Goal: Transaction & Acquisition: Purchase product/service

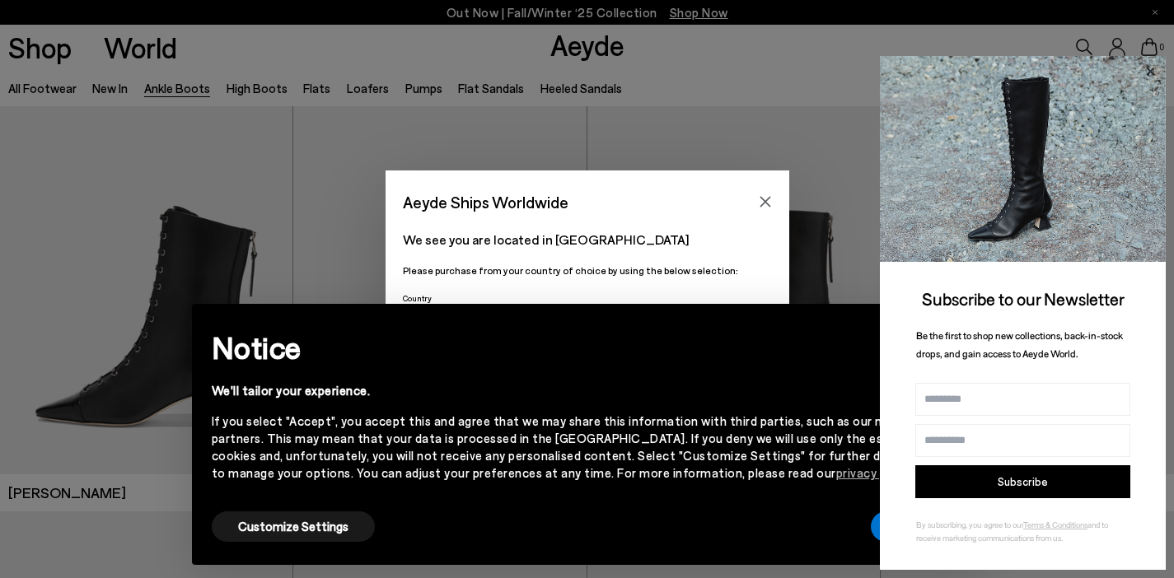
click at [1150, 70] on icon at bounding box center [1150, 71] width 21 height 21
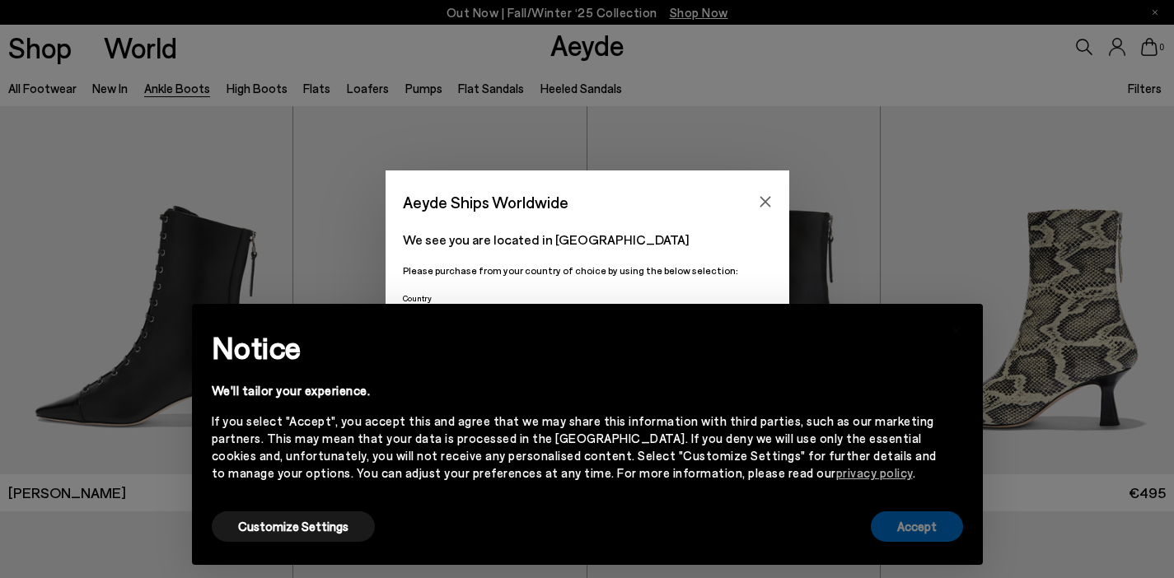
click at [919, 536] on button "Accept" at bounding box center [917, 527] width 92 height 30
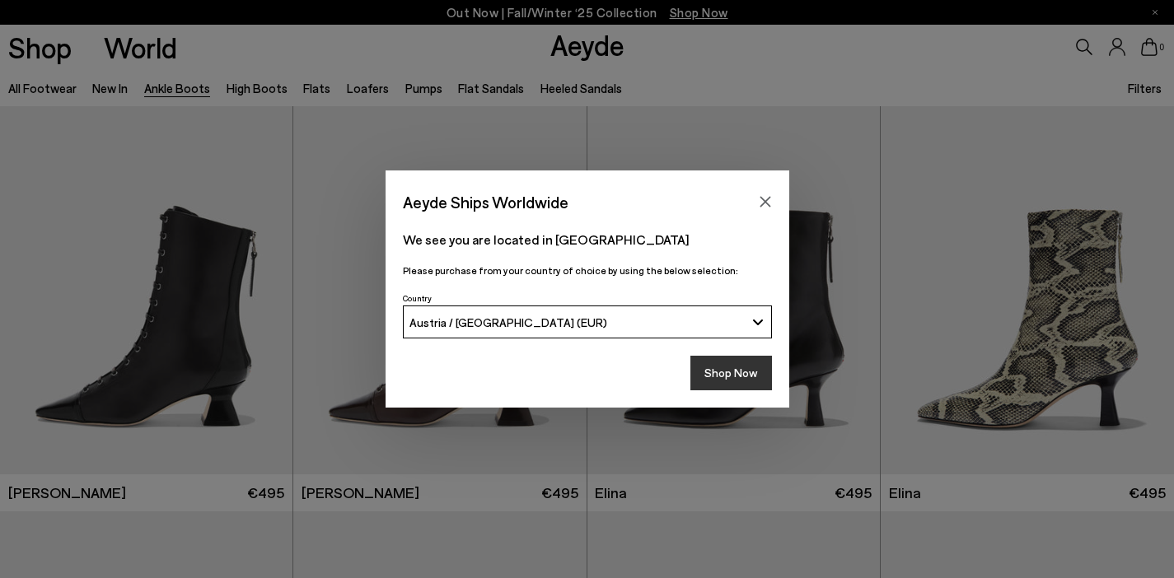
click at [728, 372] on button "Shop Now" at bounding box center [732, 373] width 82 height 35
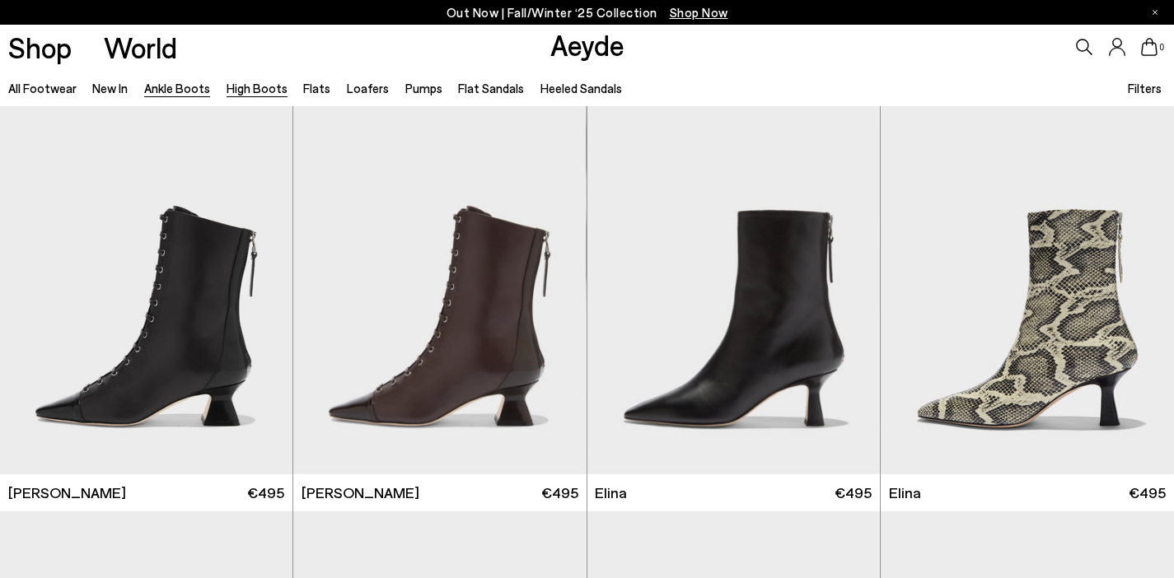
click at [266, 88] on link "High Boots" at bounding box center [257, 88] width 61 height 15
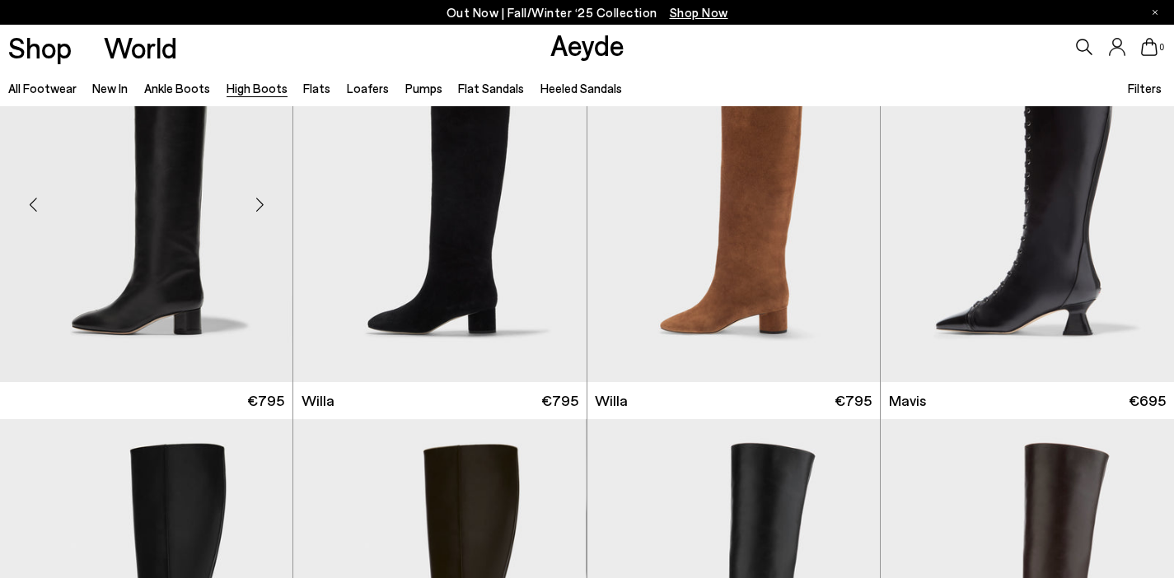
scroll to position [495, 0]
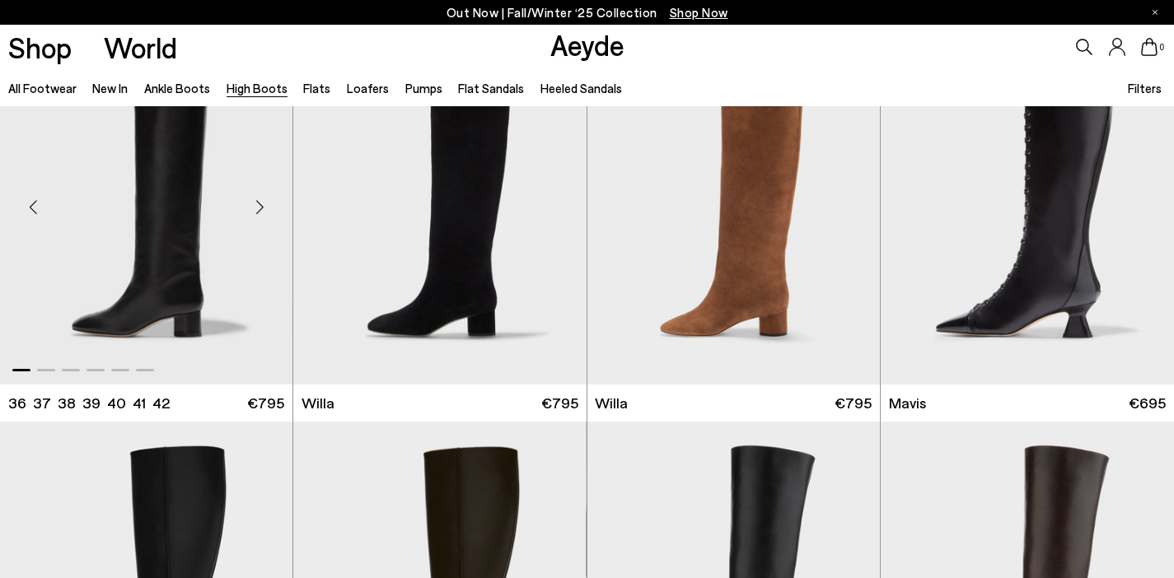
click at [232, 321] on img "1 / 6" at bounding box center [146, 200] width 293 height 368
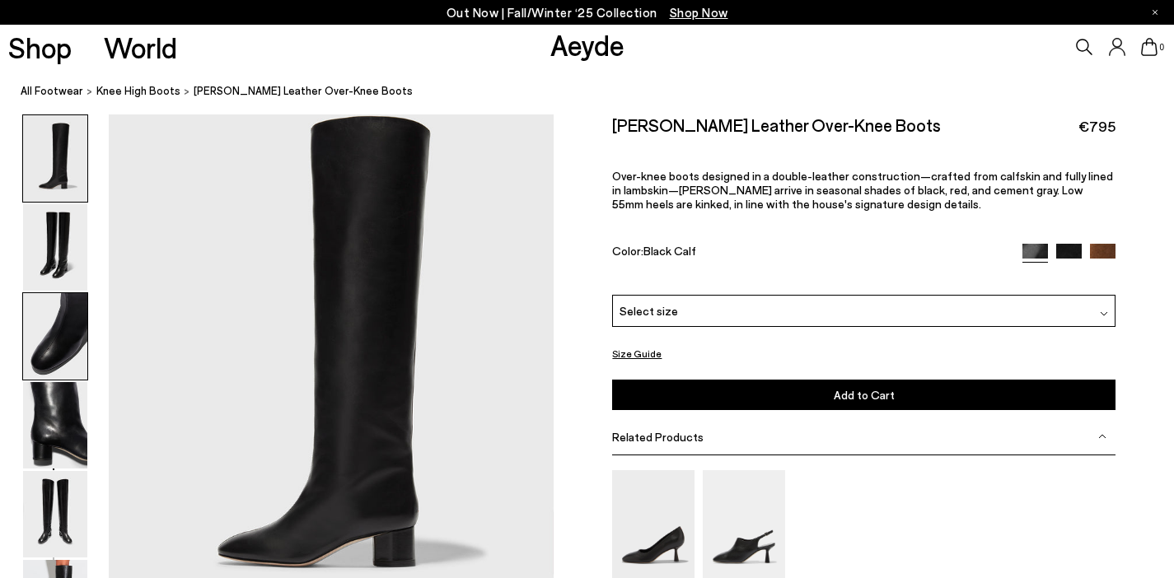
click at [58, 352] on img at bounding box center [55, 336] width 64 height 87
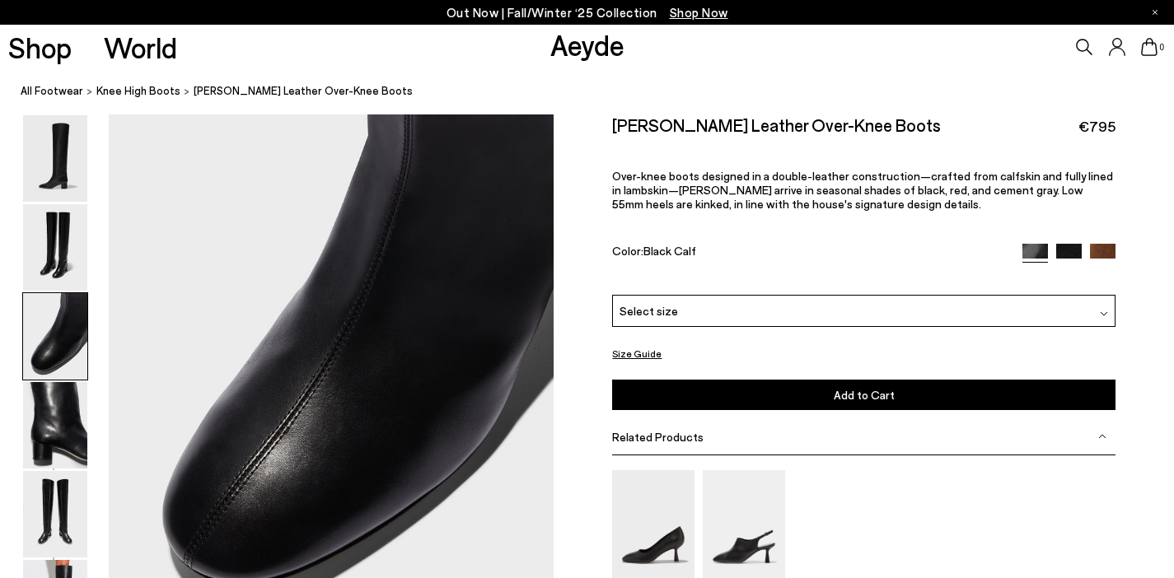
scroll to position [1120, 0]
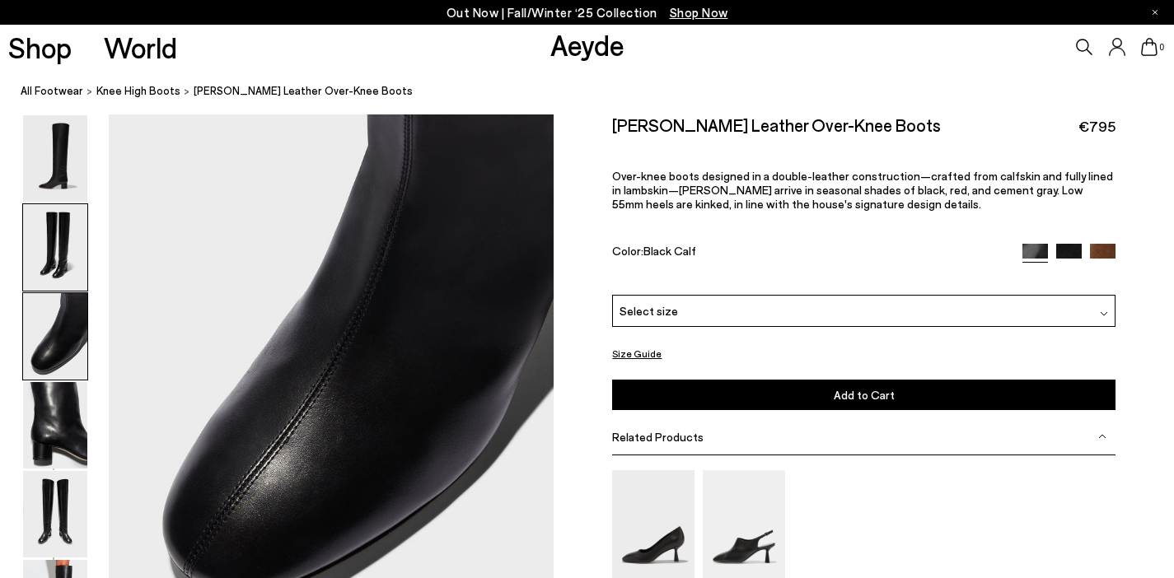
click at [57, 254] on img at bounding box center [55, 247] width 64 height 87
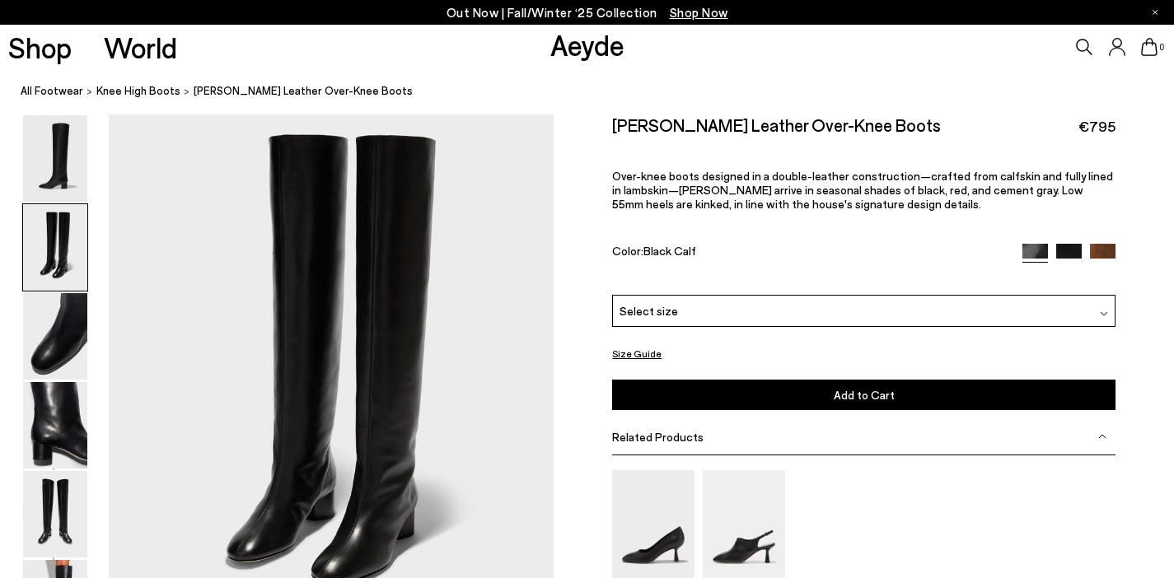
scroll to position [500, 7]
click at [47, 527] on img at bounding box center [55, 514] width 64 height 87
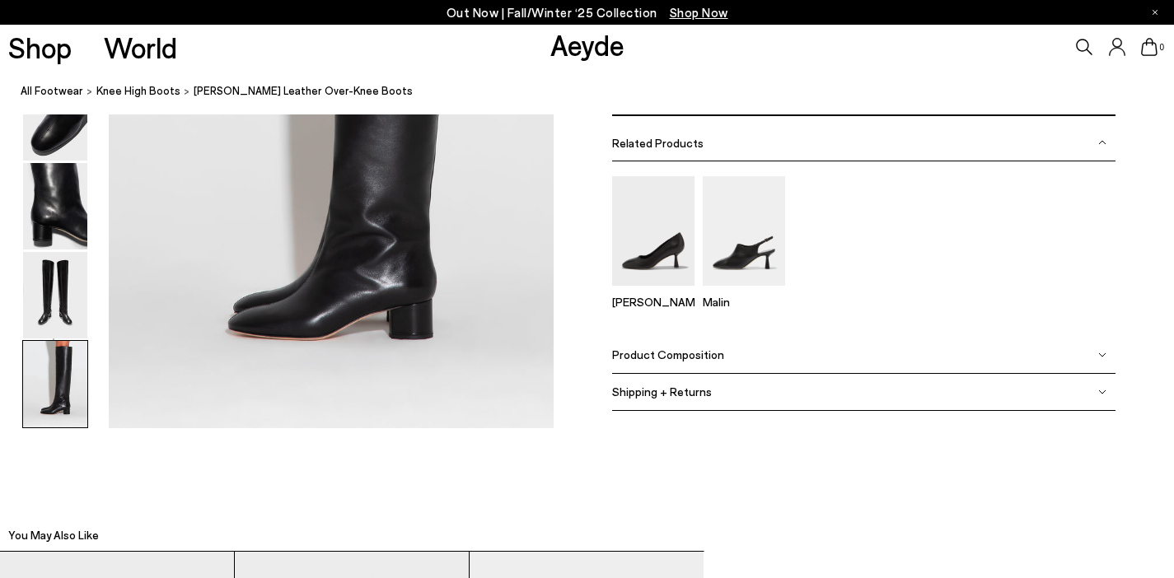
scroll to position [3142, 7]
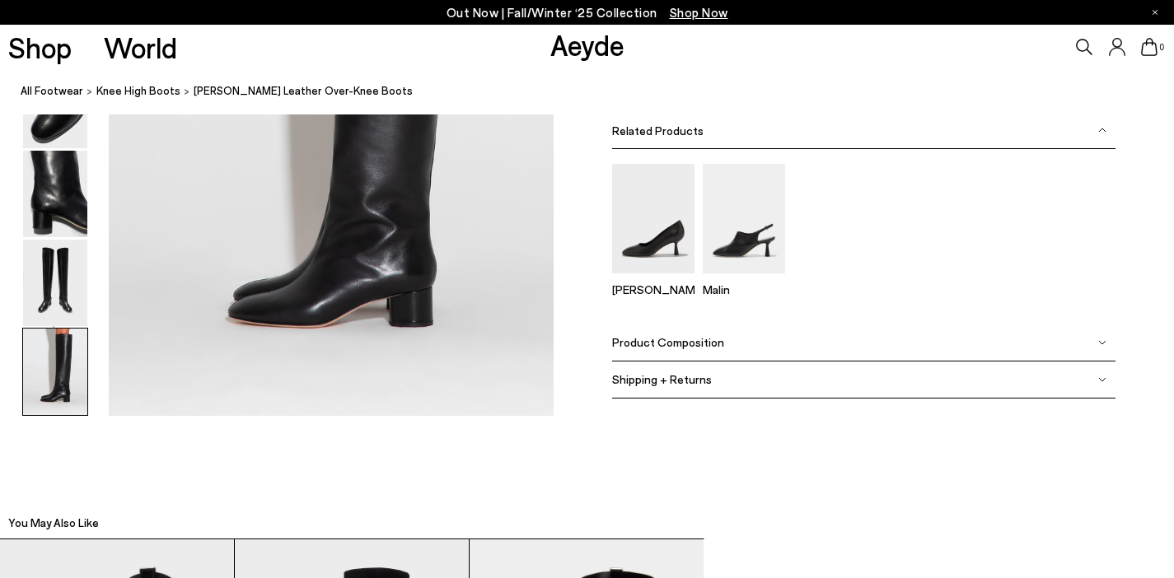
click at [1089, 341] on div "Product Composition" at bounding box center [863, 343] width 503 height 37
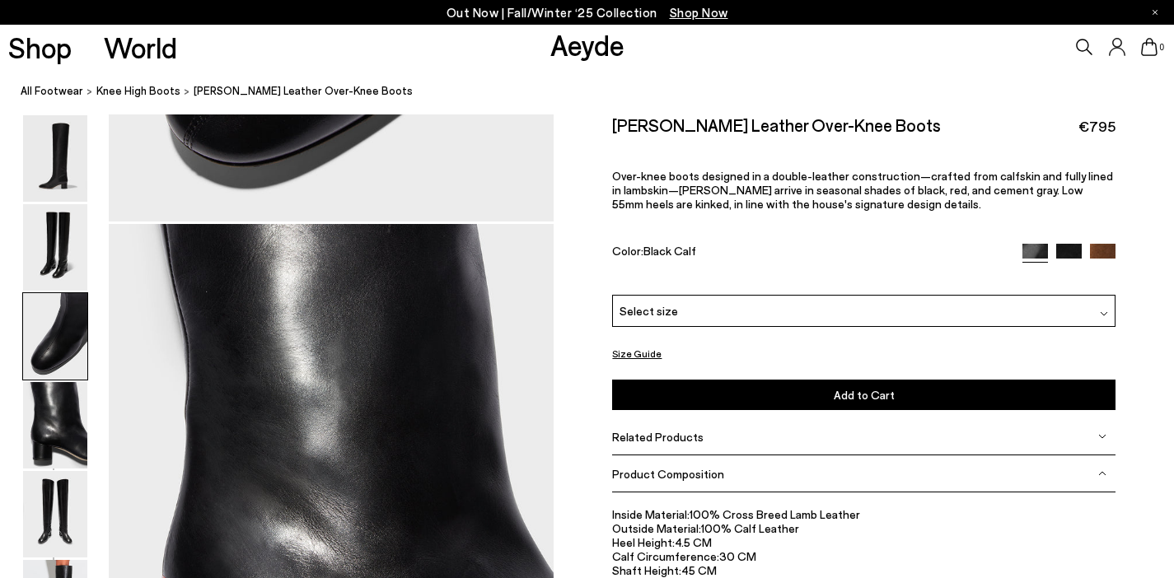
scroll to position [1545, 7]
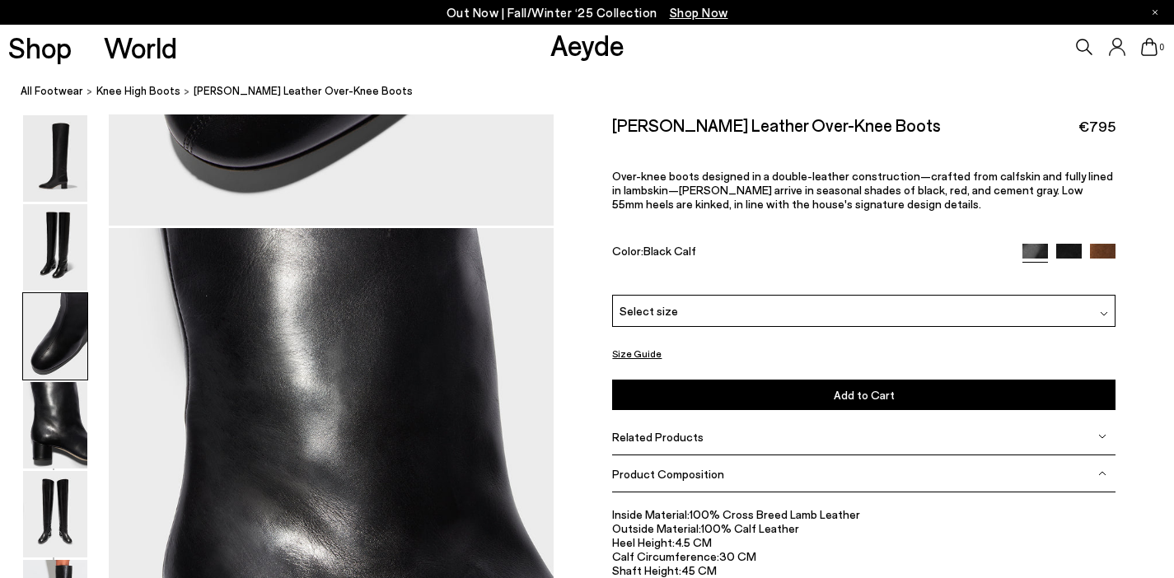
click at [712, 312] on div "Select size" at bounding box center [863, 311] width 503 height 32
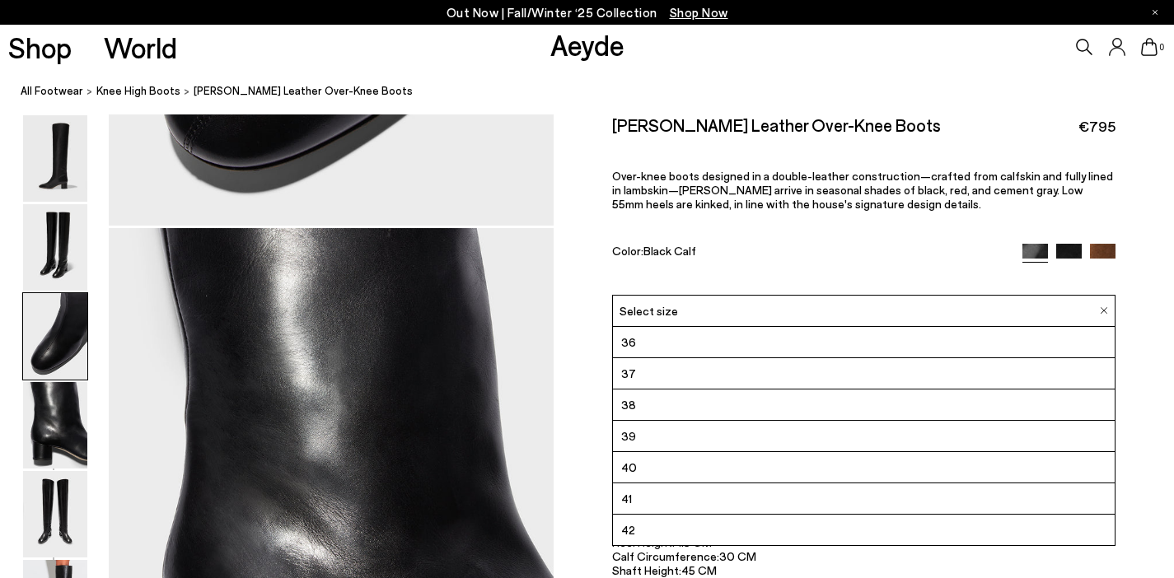
click at [653, 400] on li "38" at bounding box center [863, 405] width 501 height 31
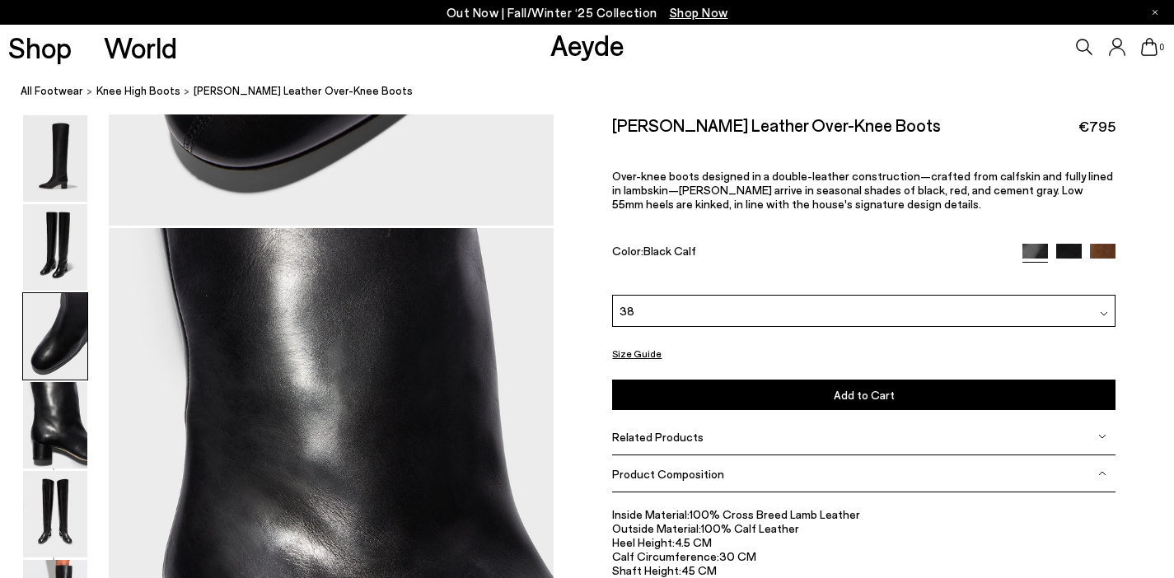
click at [793, 396] on button "Add to Cart Select a Size First" at bounding box center [863, 395] width 503 height 30
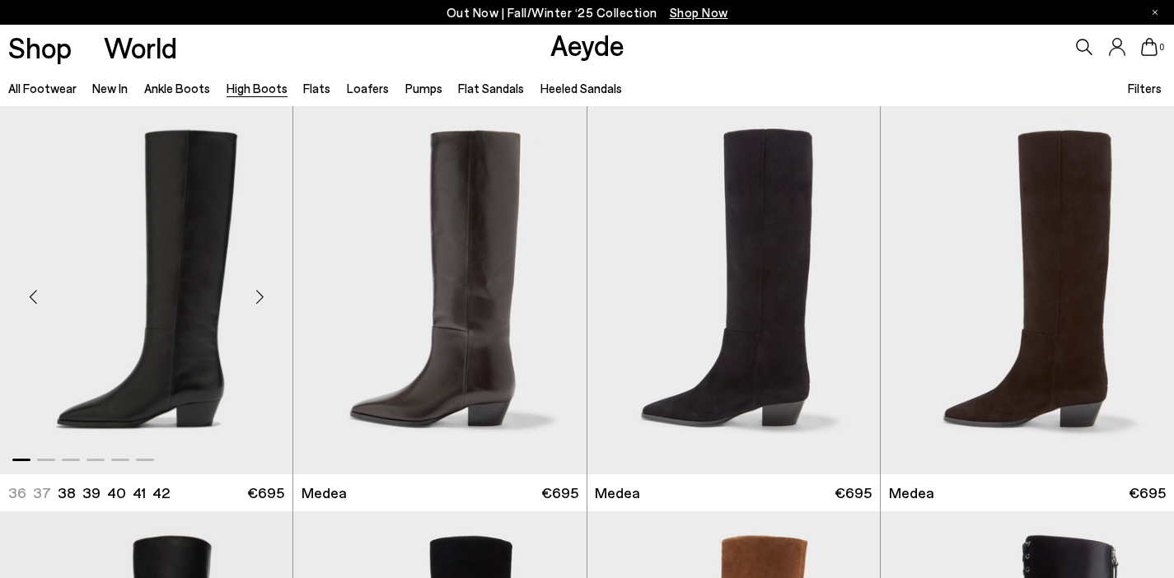
click at [161, 246] on img "1 / 6" at bounding box center [146, 290] width 293 height 368
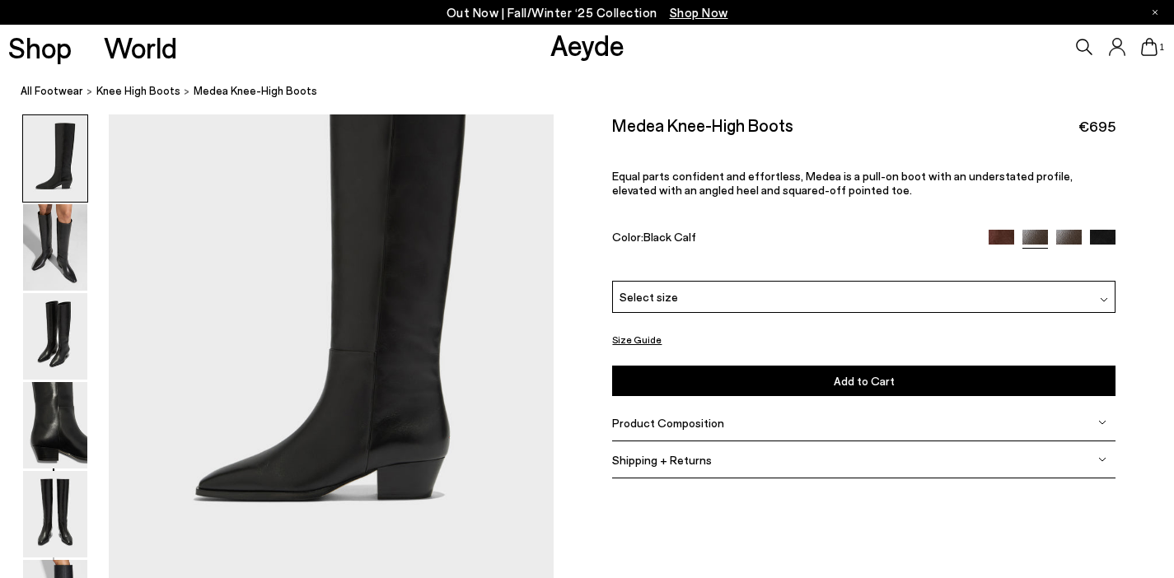
scroll to position [118, 0]
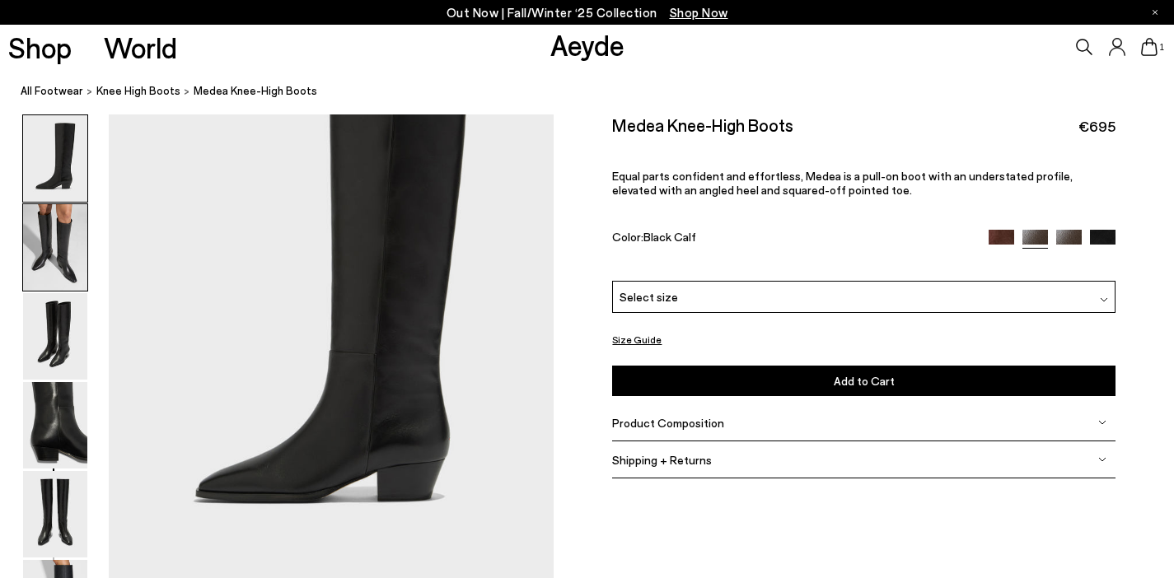
click at [79, 252] on img at bounding box center [55, 247] width 64 height 87
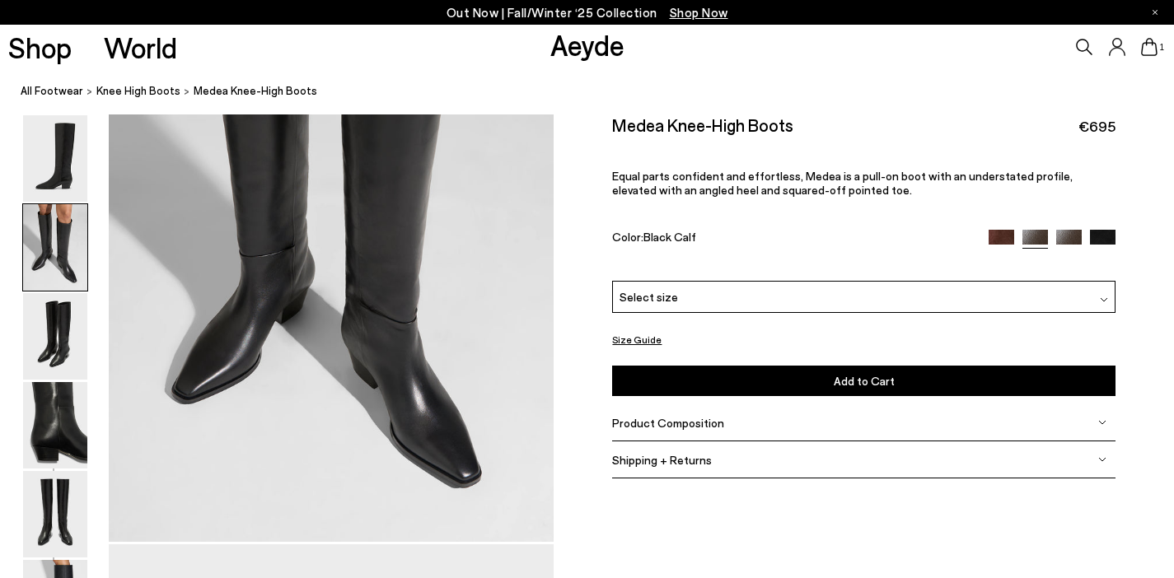
scroll to position [763, 0]
click at [46, 514] on img at bounding box center [55, 514] width 64 height 87
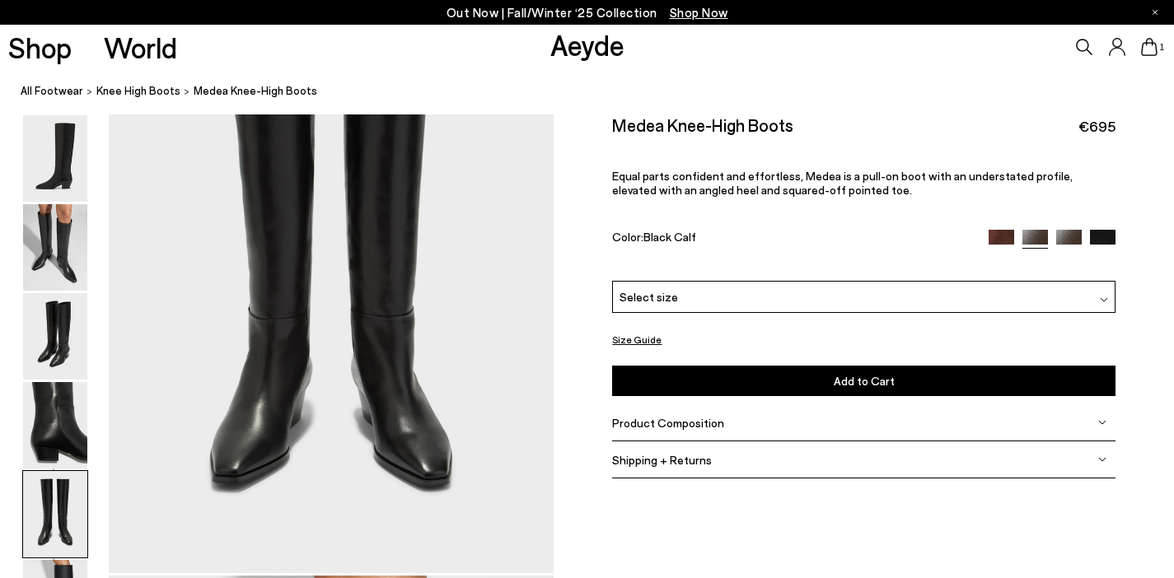
scroll to position [2519, 0]
click at [1095, 421] on div "Product Composition" at bounding box center [863, 423] width 503 height 37
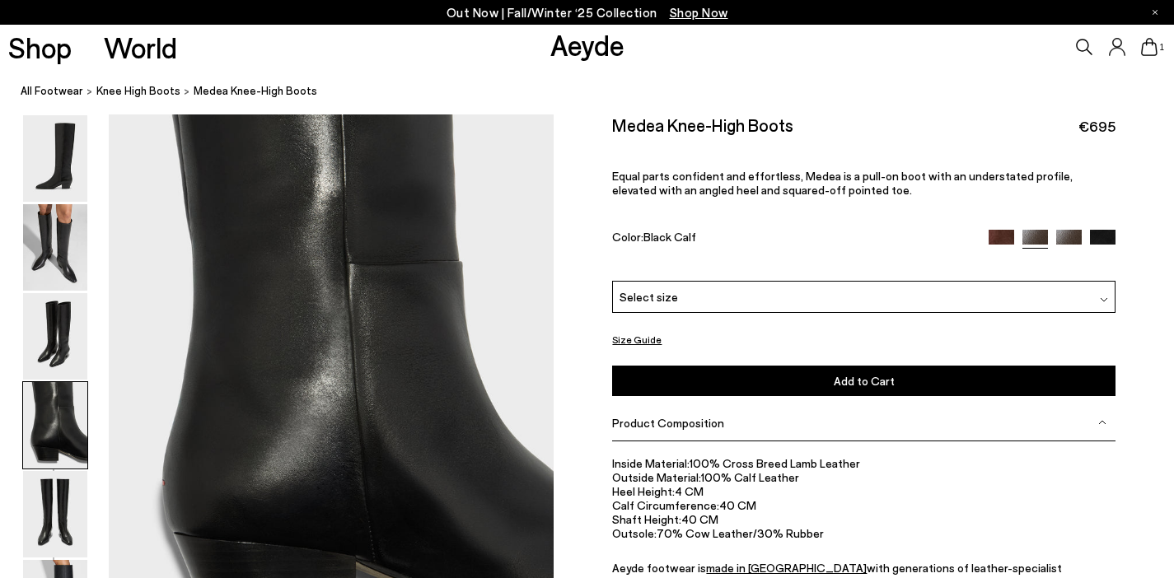
scroll to position [1684, 0]
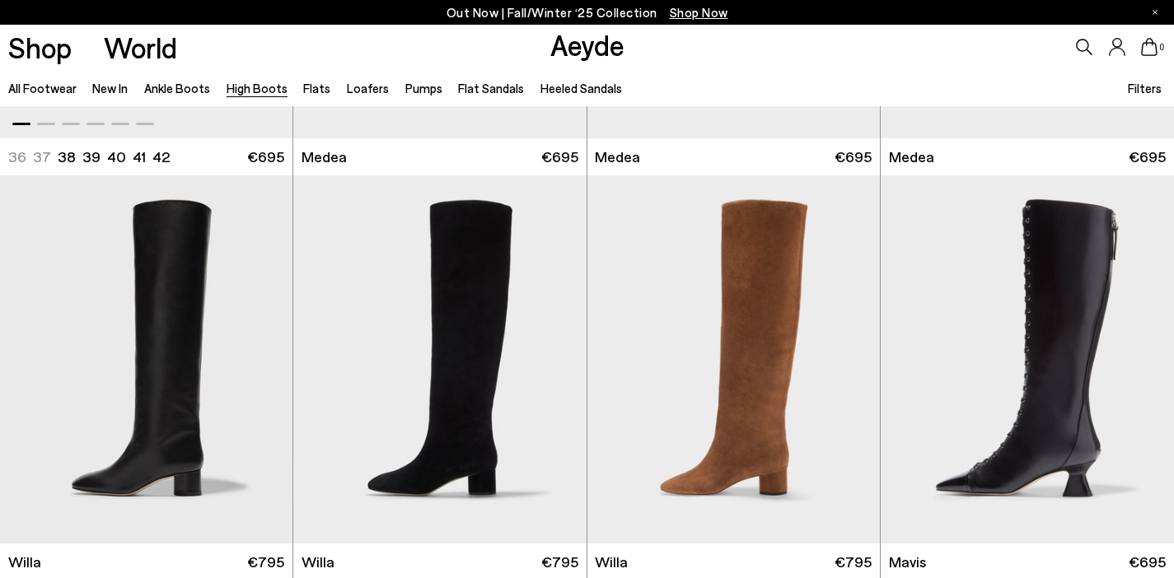
scroll to position [368, 0]
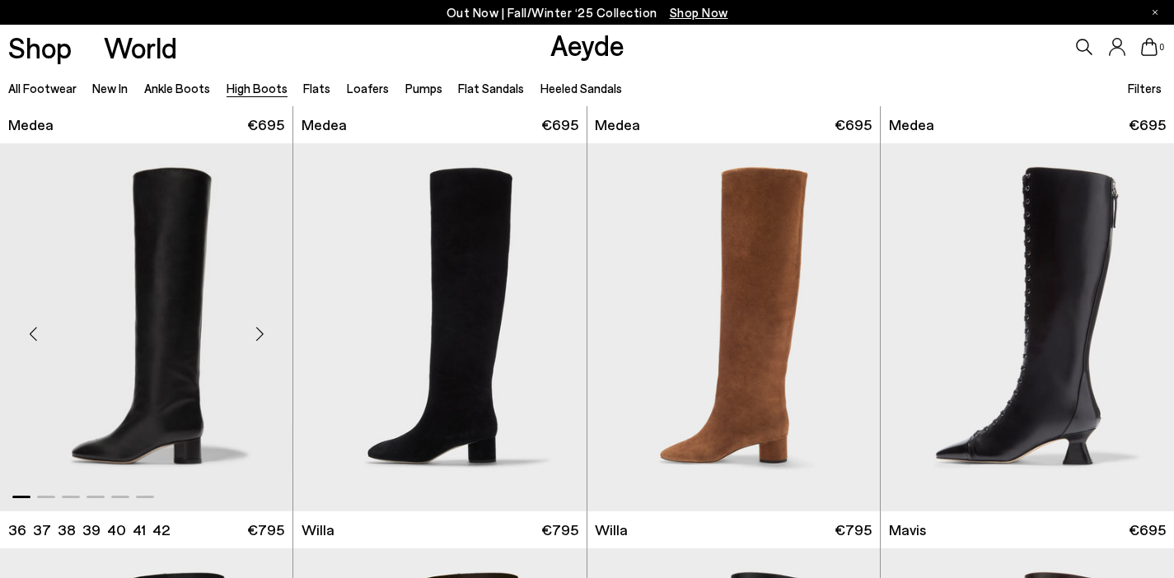
click at [174, 364] on img "1 / 6" at bounding box center [146, 327] width 293 height 368
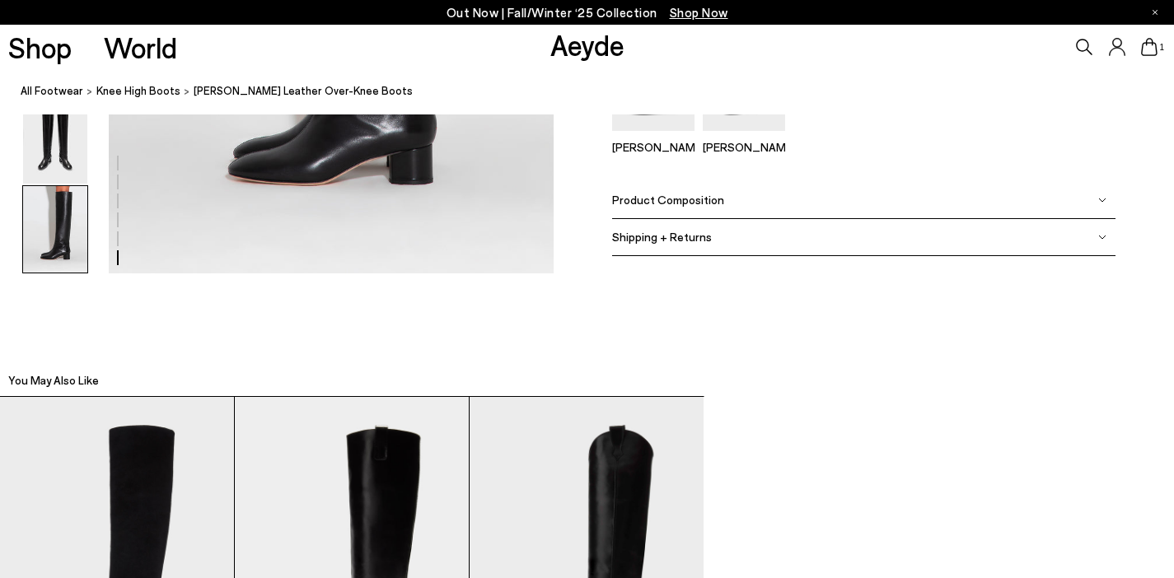
scroll to position [3344, 0]
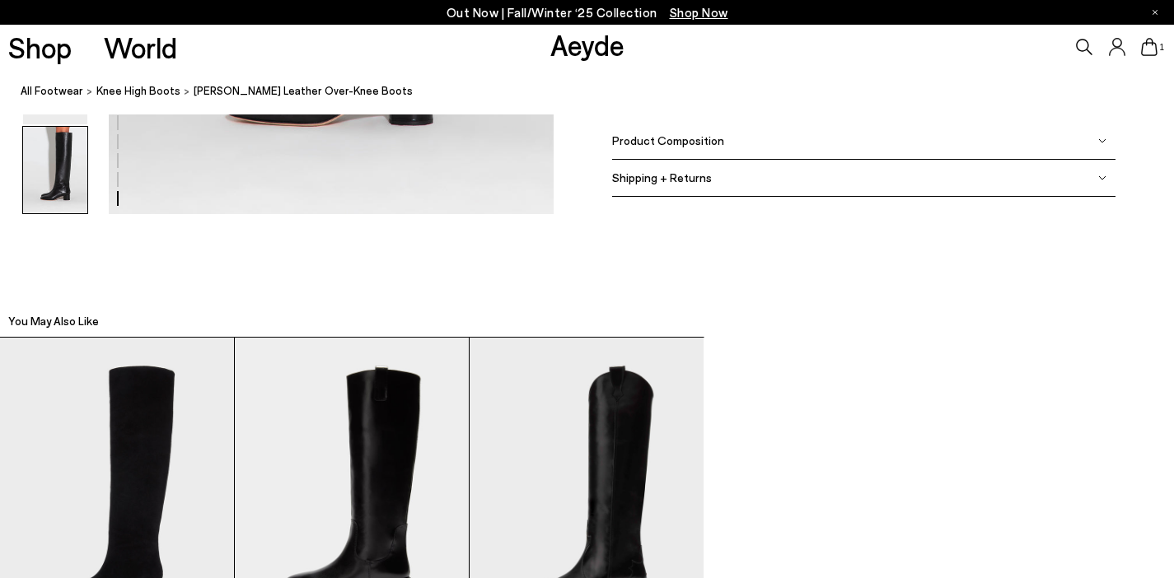
click at [1103, 138] on img at bounding box center [1102, 141] width 8 height 8
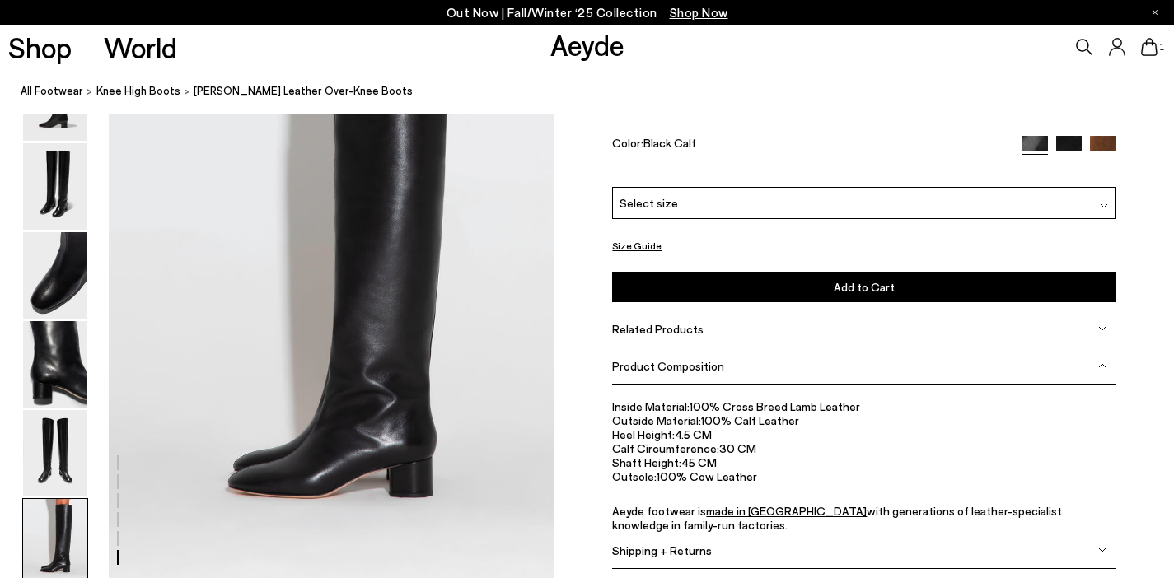
scroll to position [2991, 0]
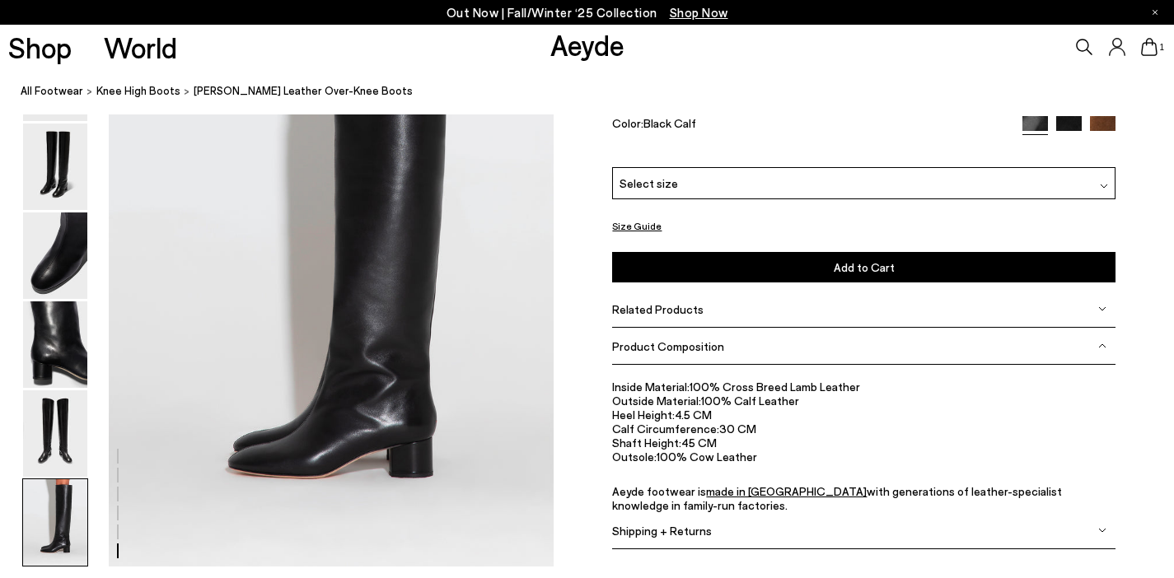
click at [1100, 532] on img at bounding box center [1102, 531] width 8 height 8
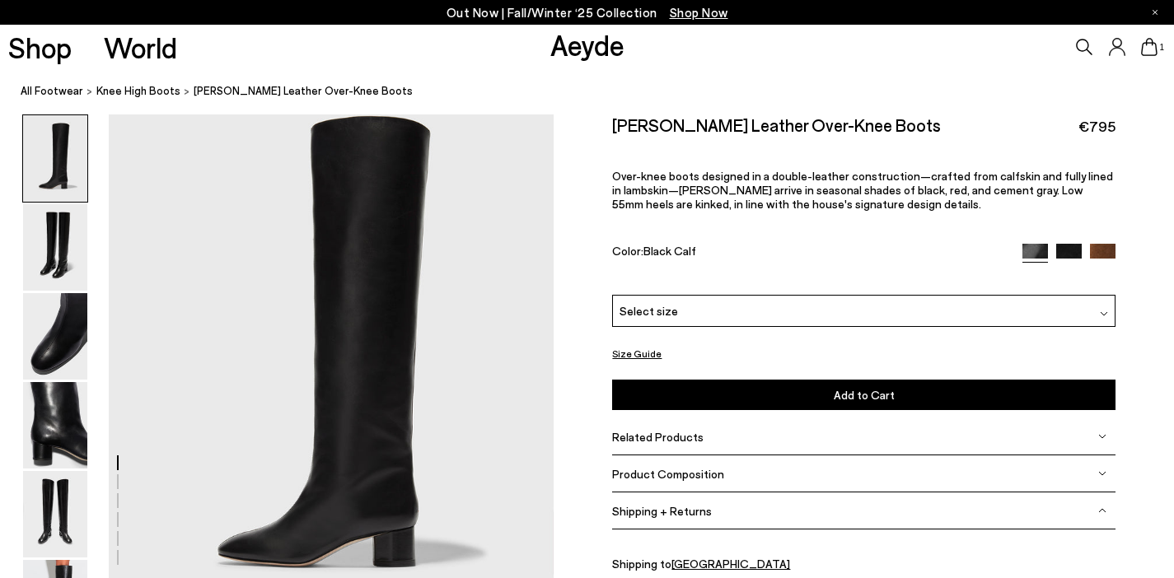
scroll to position [0, 0]
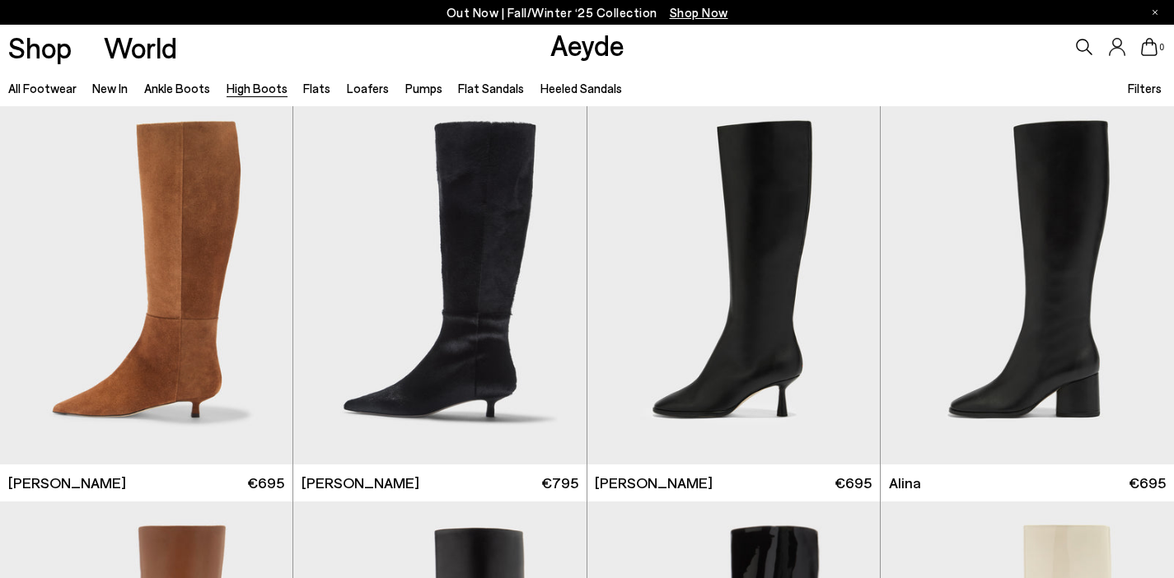
scroll to position [2030, 0]
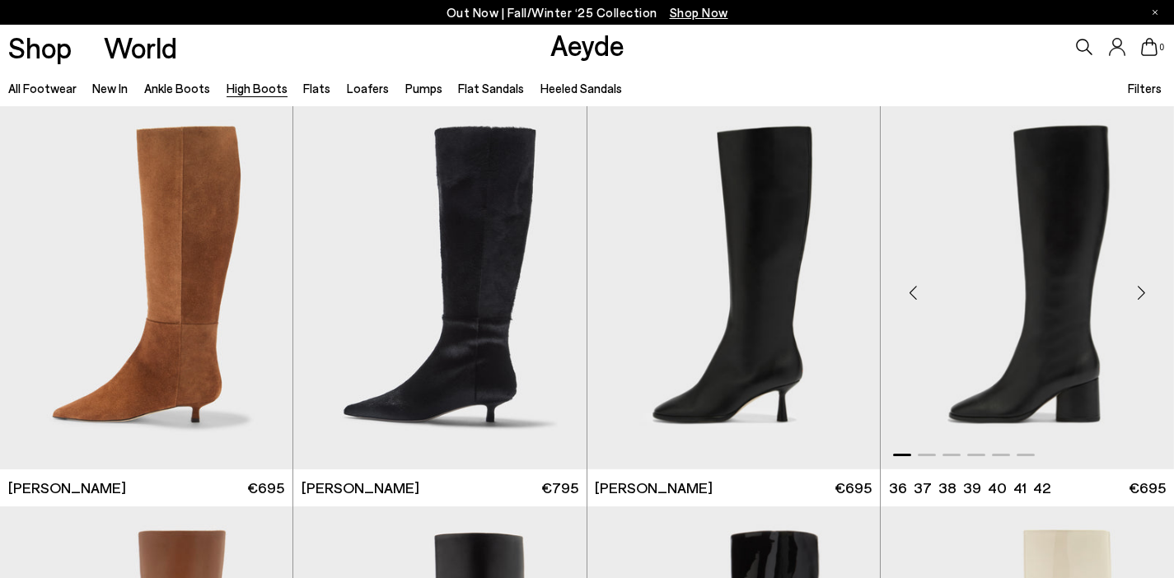
click at [1035, 378] on img "1 / 6" at bounding box center [1027, 286] width 293 height 368
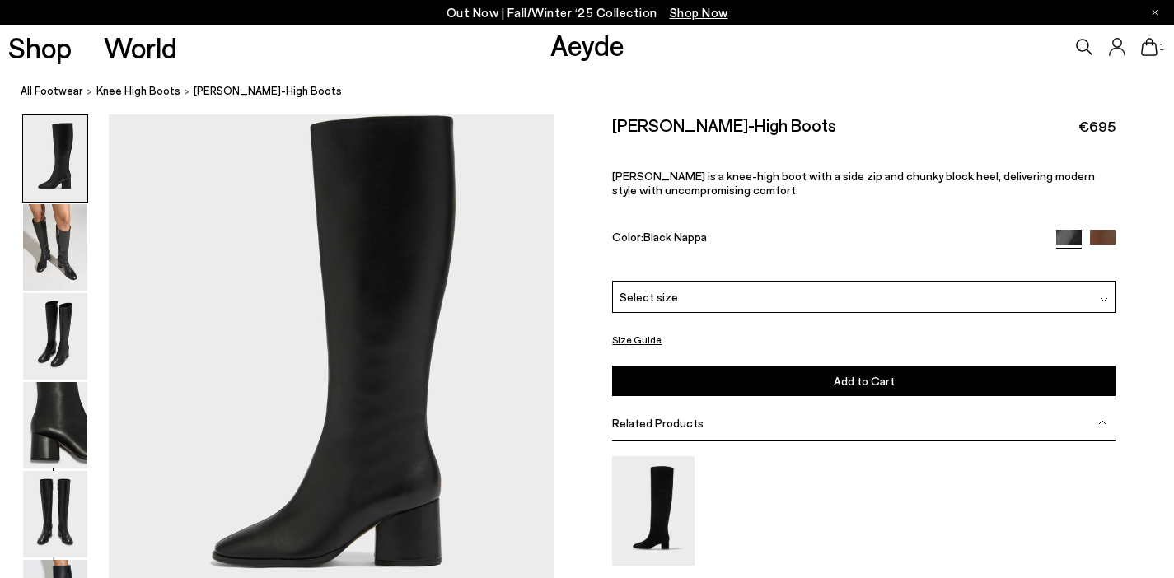
scroll to position [62, 0]
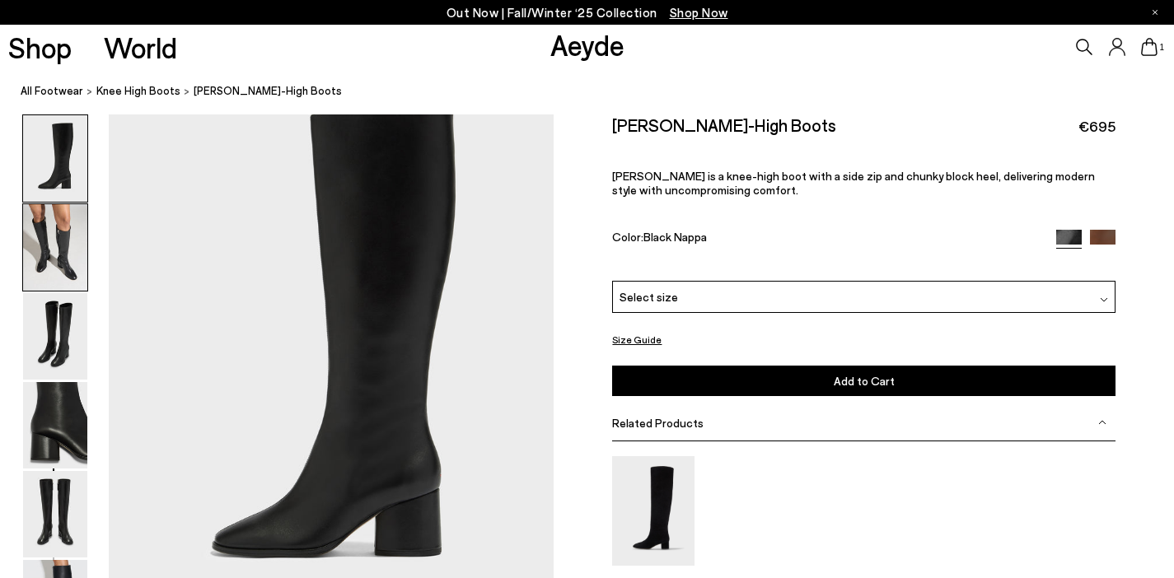
click at [72, 239] on img at bounding box center [55, 247] width 64 height 87
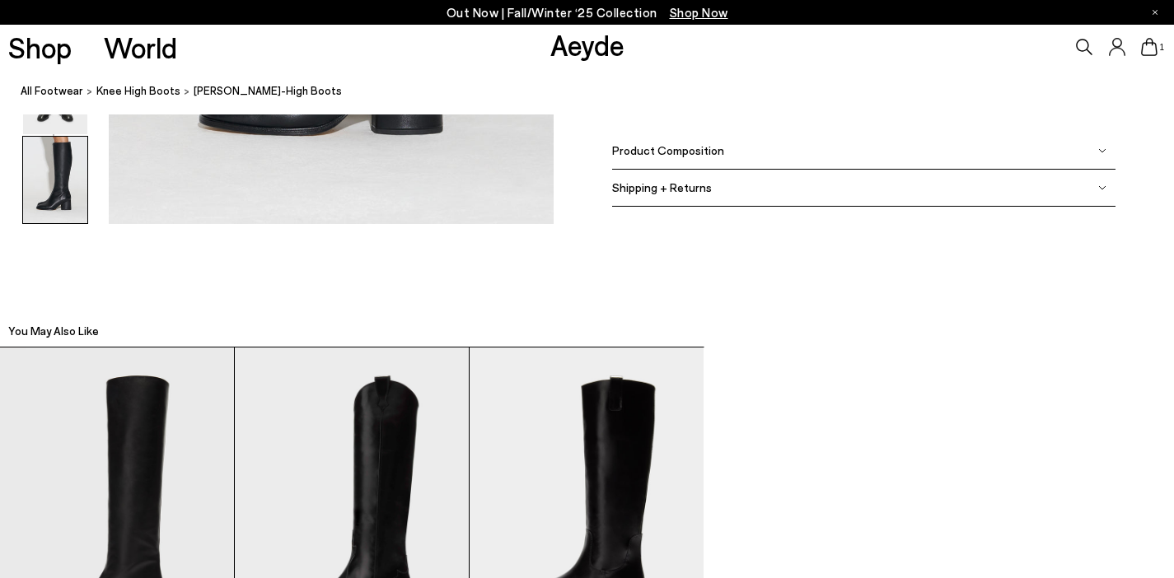
scroll to position [3421, 0]
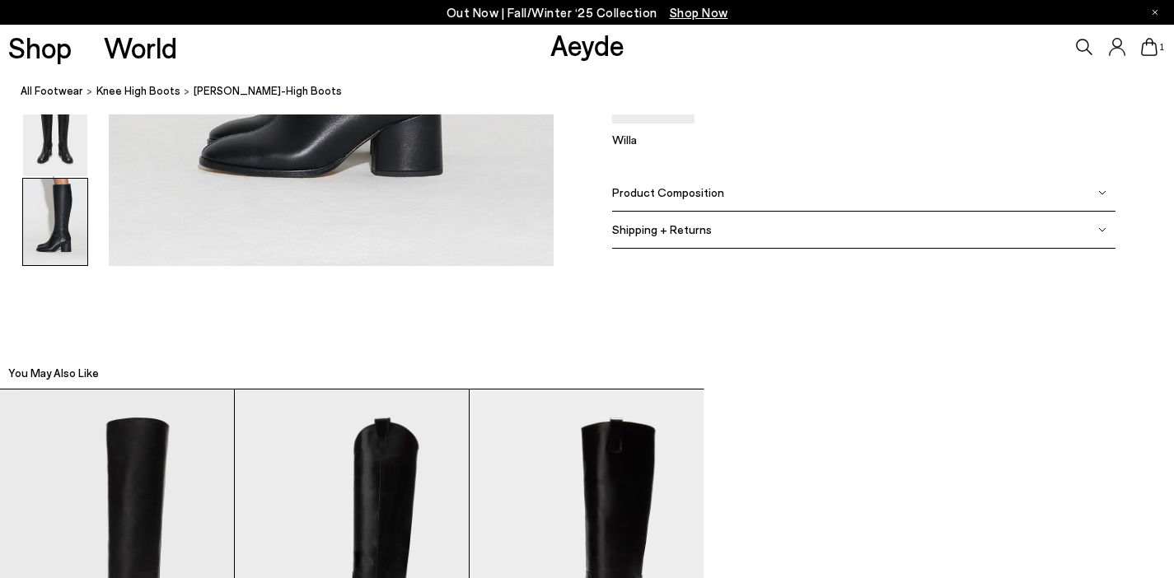
click at [1101, 195] on img at bounding box center [1102, 193] width 8 height 8
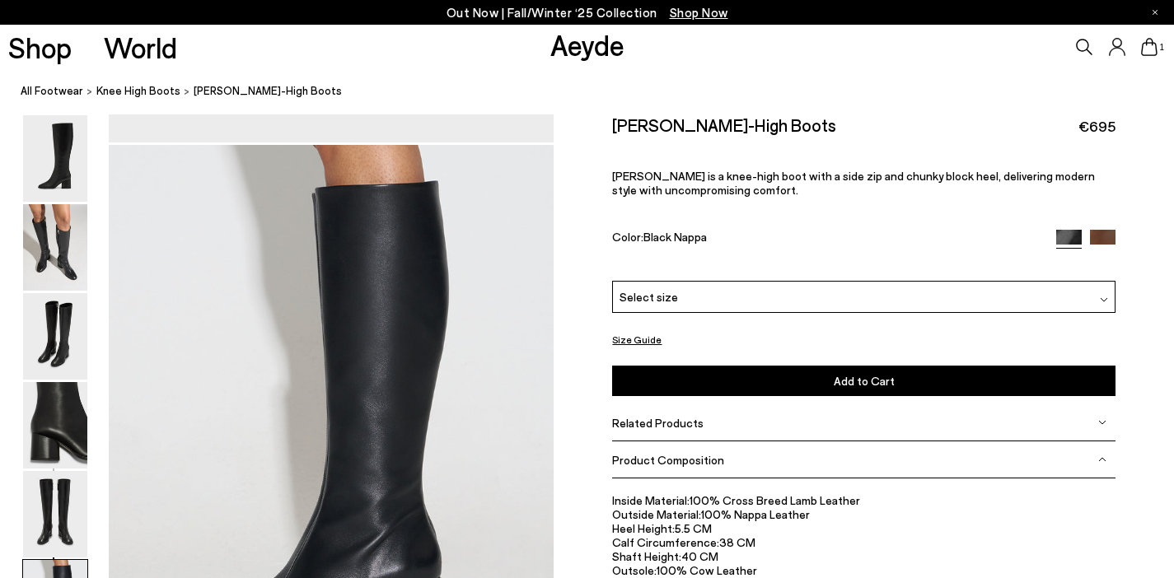
scroll to position [2960, 0]
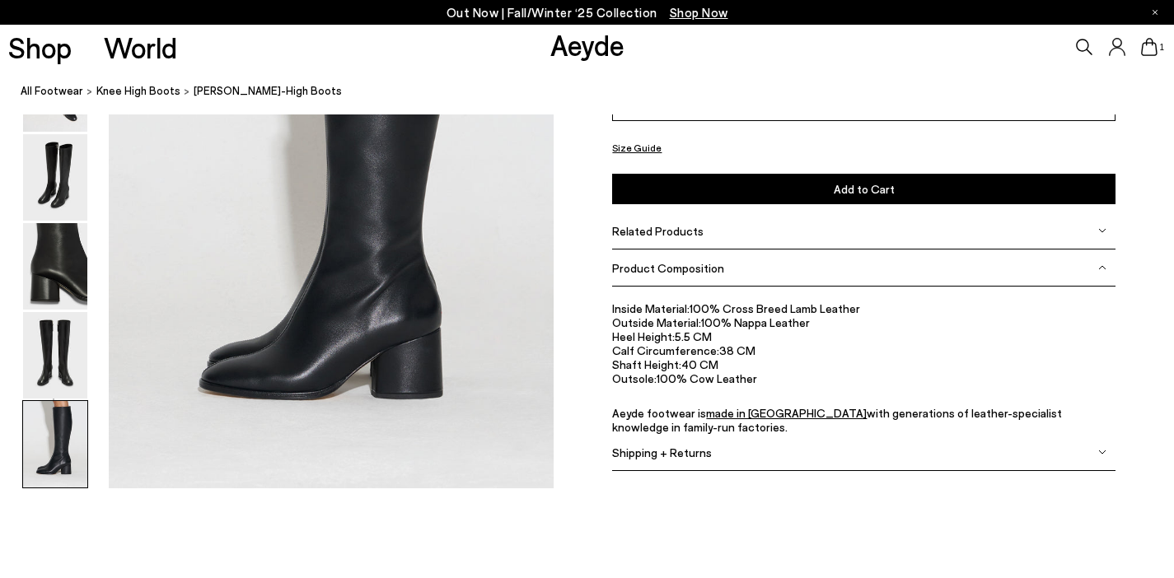
click at [61, 440] on img at bounding box center [55, 444] width 64 height 87
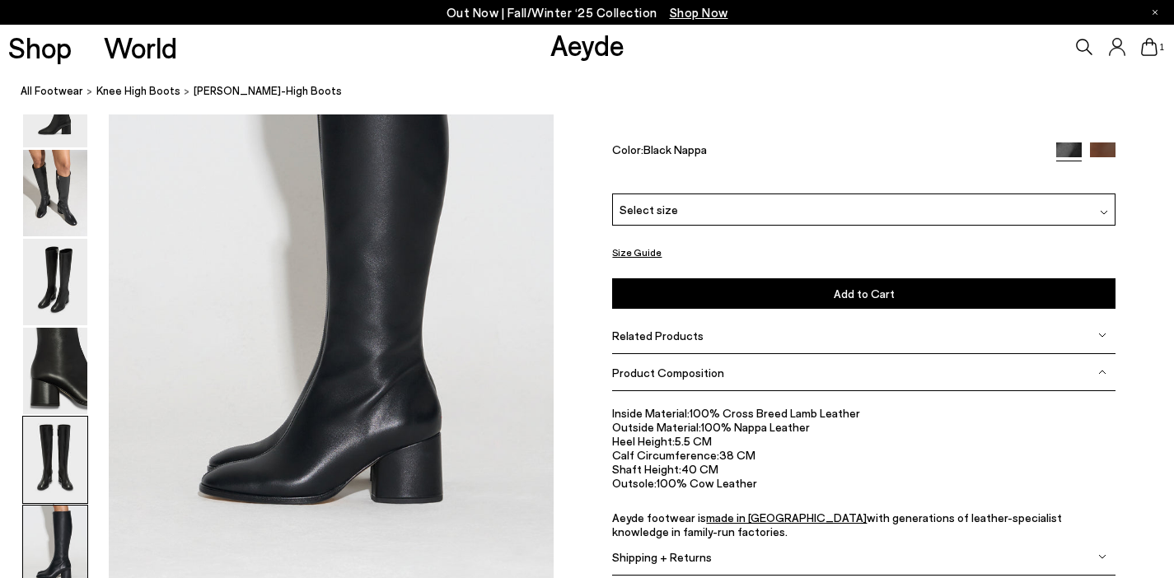
scroll to position [3093, 0]
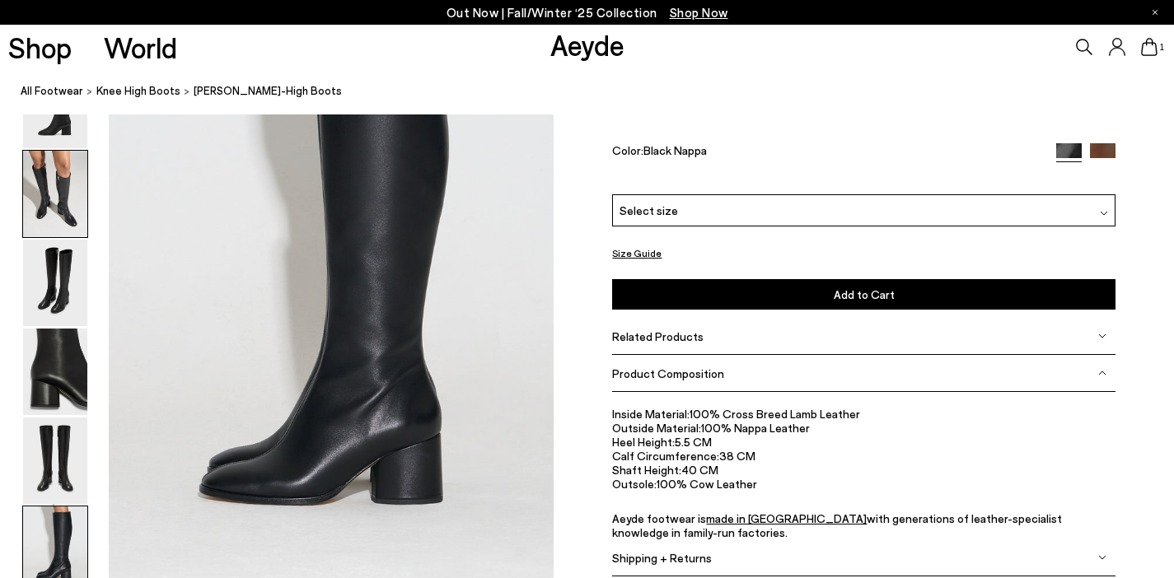
click at [61, 209] on img at bounding box center [55, 194] width 64 height 87
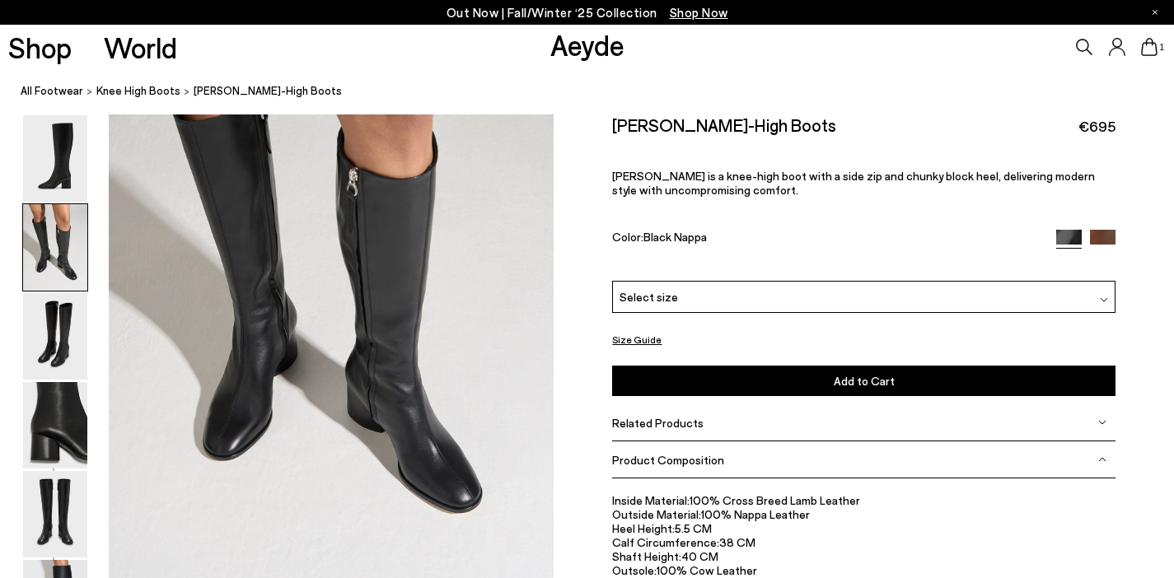
scroll to position [719, 0]
click at [75, 354] on img at bounding box center [55, 336] width 64 height 87
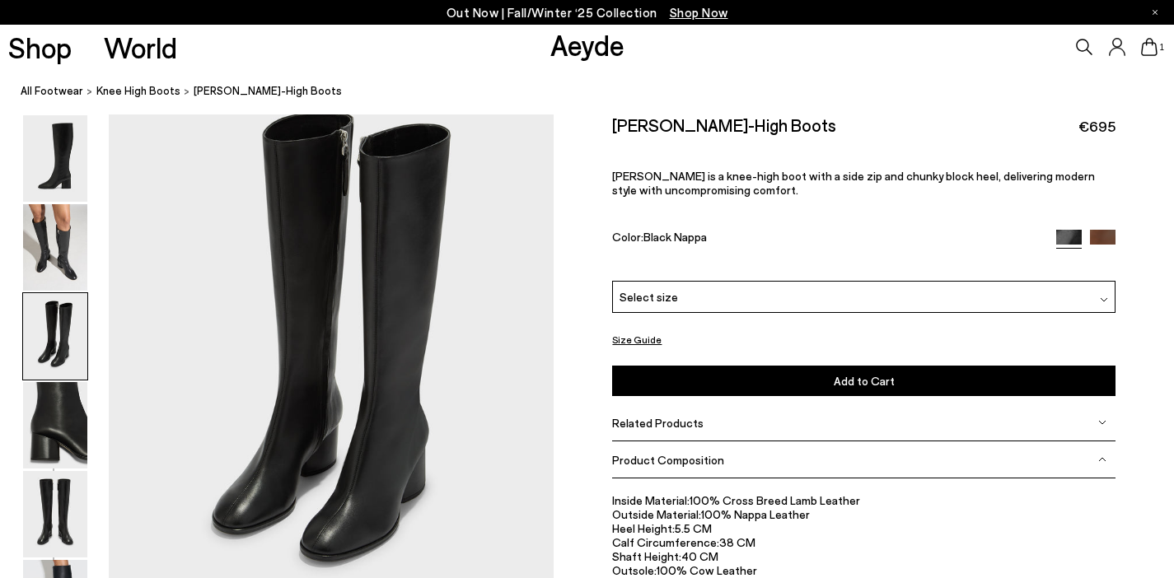
scroll to position [1256, 0]
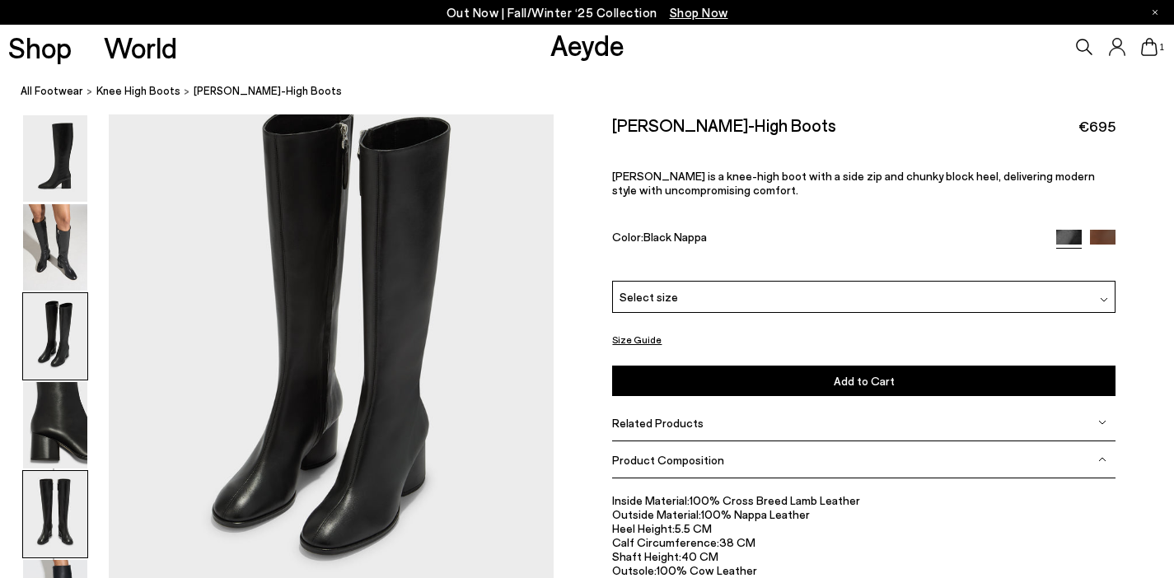
click at [59, 513] on img at bounding box center [55, 514] width 64 height 87
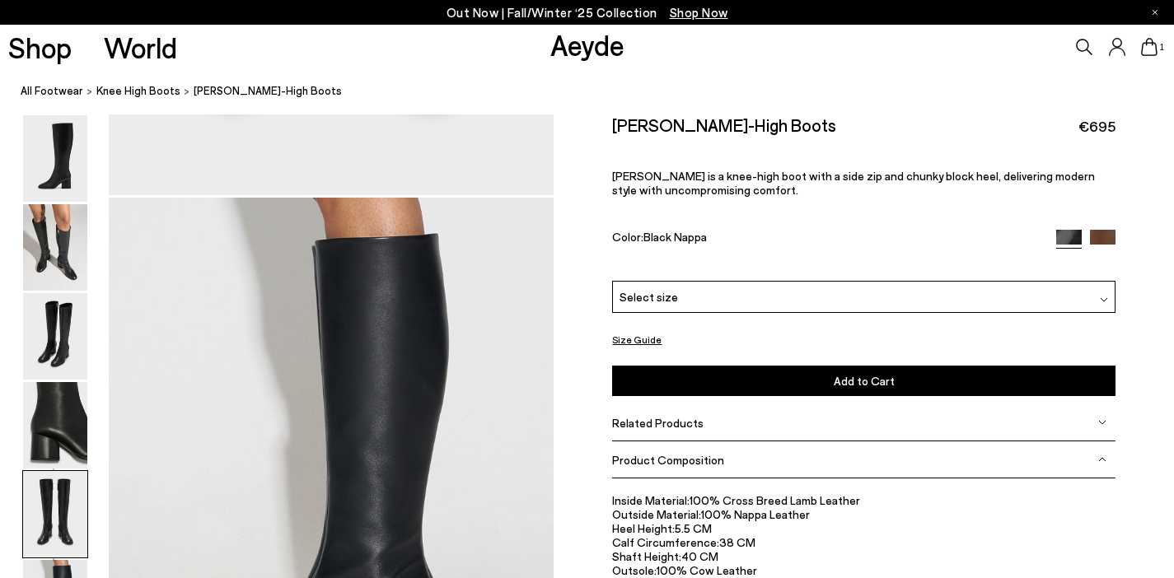
scroll to position [2908, 6]
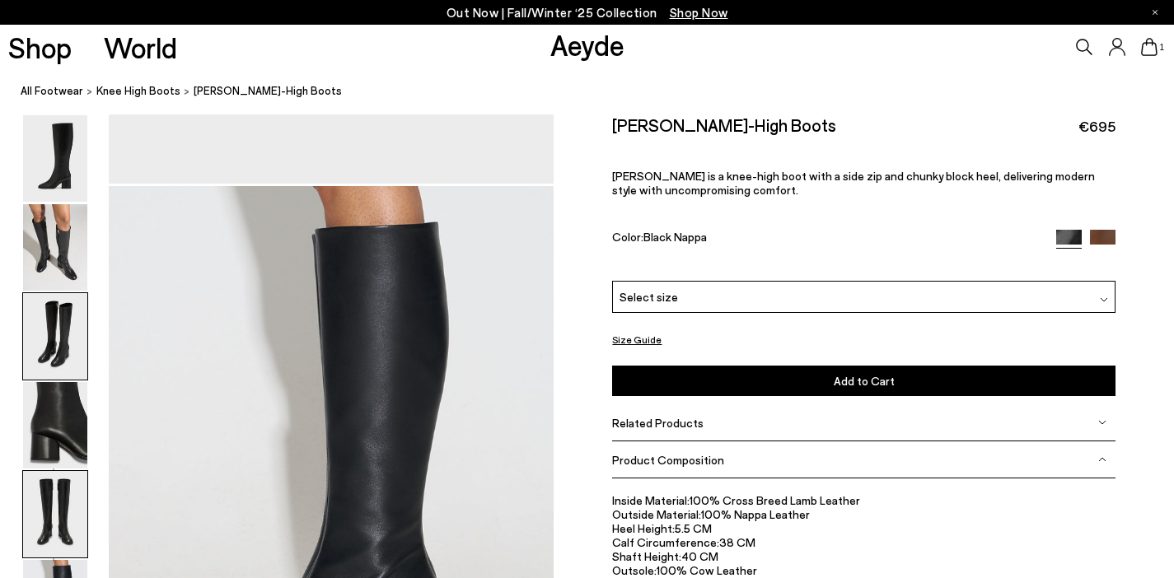
click at [44, 349] on img at bounding box center [55, 336] width 64 height 87
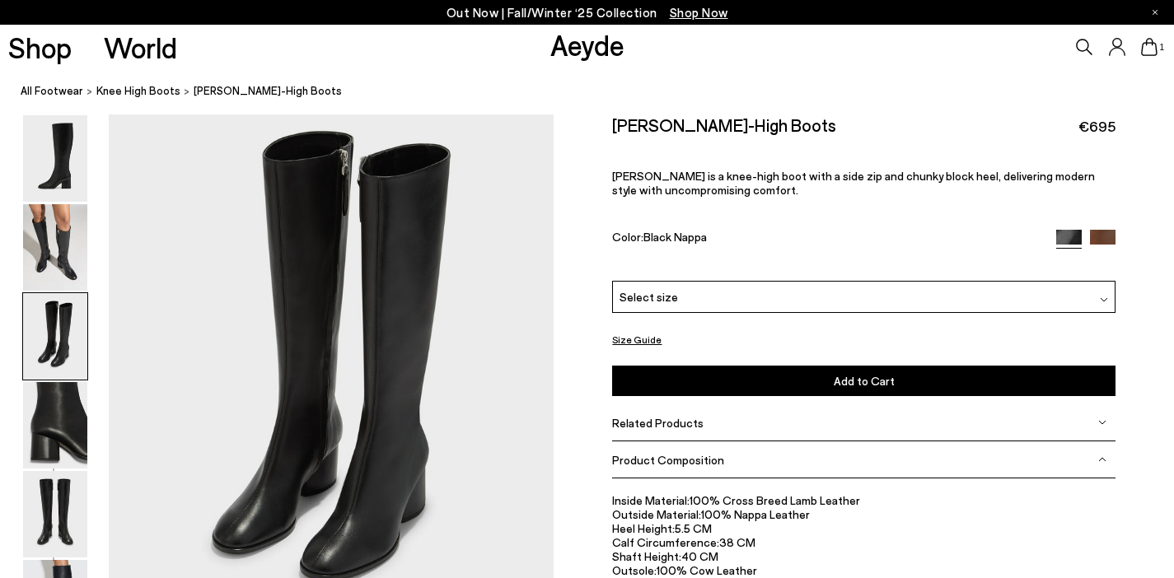
scroll to position [1237, 6]
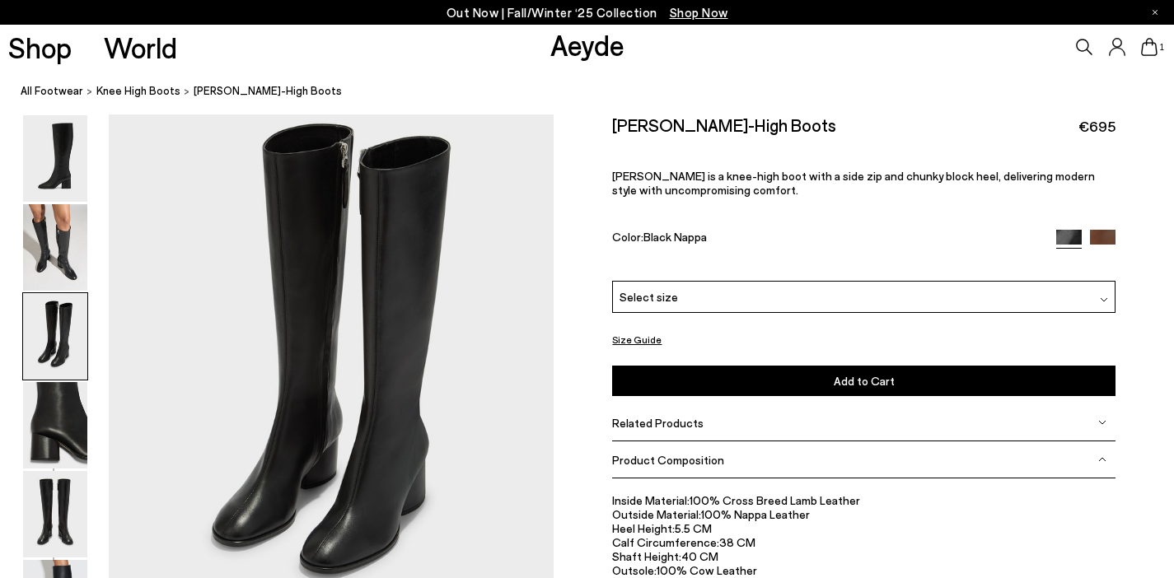
click at [723, 300] on div "Select size" at bounding box center [863, 297] width 503 height 32
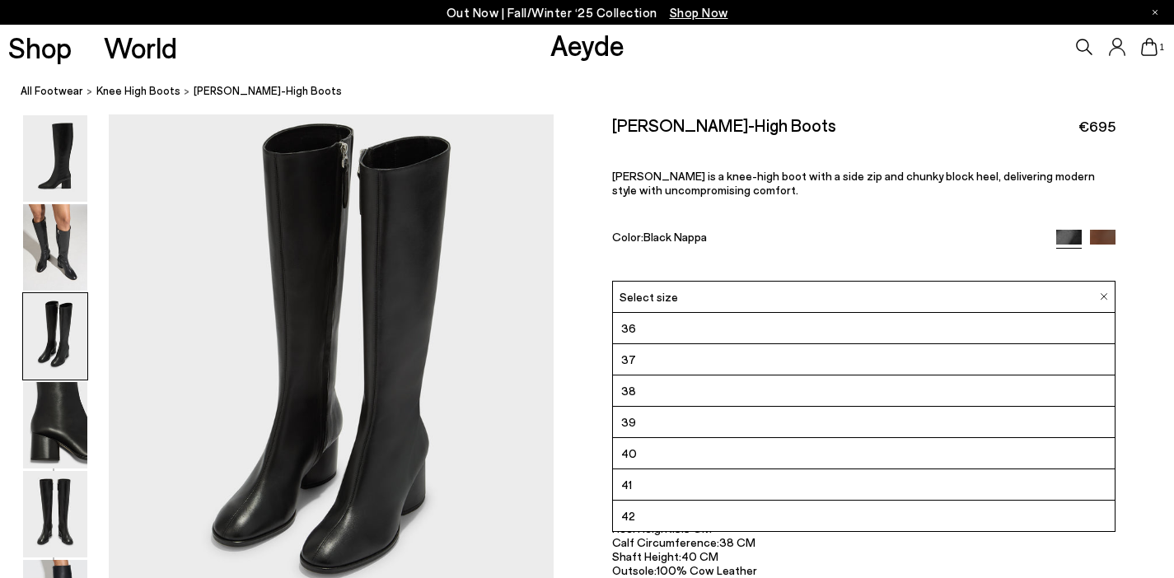
click at [667, 396] on li "38" at bounding box center [863, 391] width 501 height 31
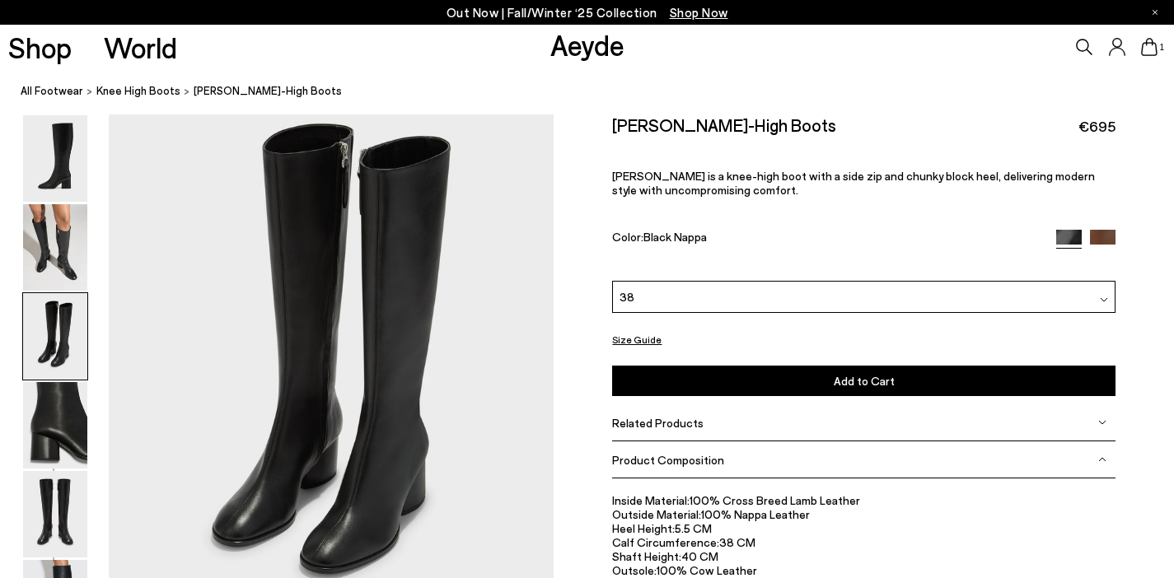
click at [817, 381] on button "Add to Cart Select a Size First" at bounding box center [863, 381] width 503 height 30
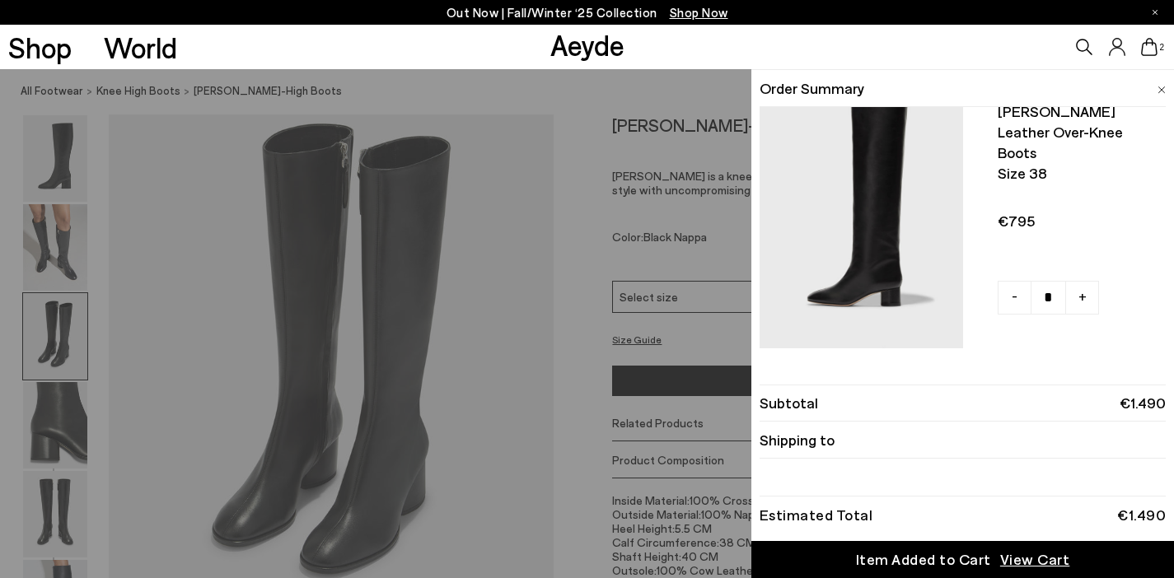
scroll to position [322, 0]
click at [1014, 286] on span "-" at bounding box center [1015, 296] width 6 height 21
type input "*"
click at [1162, 90] on img at bounding box center [1162, 90] width 8 height 7
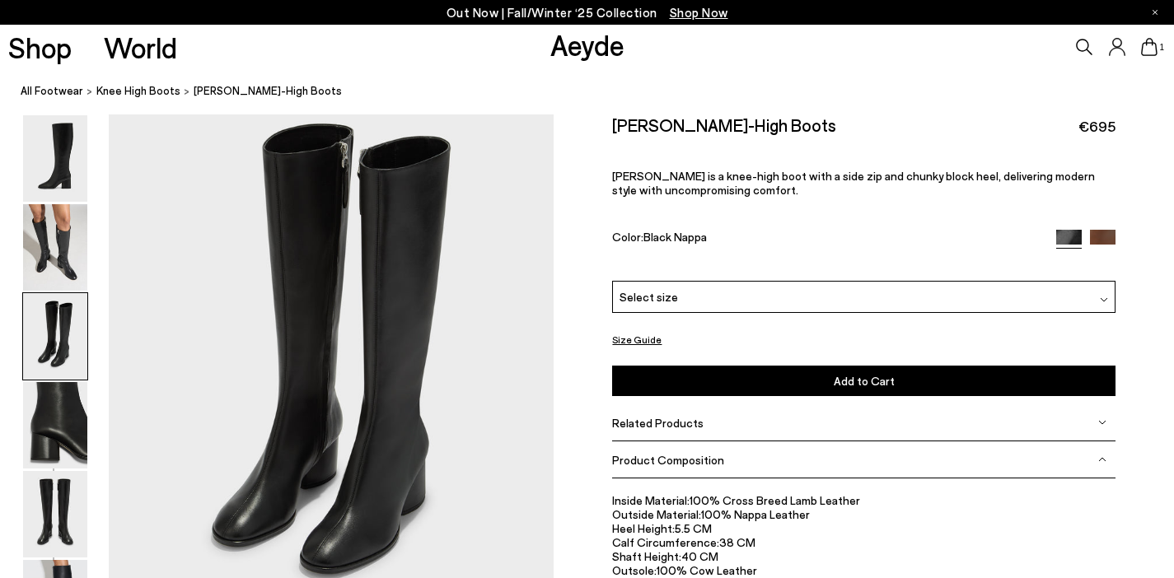
click at [1152, 54] on icon at bounding box center [1149, 47] width 16 height 18
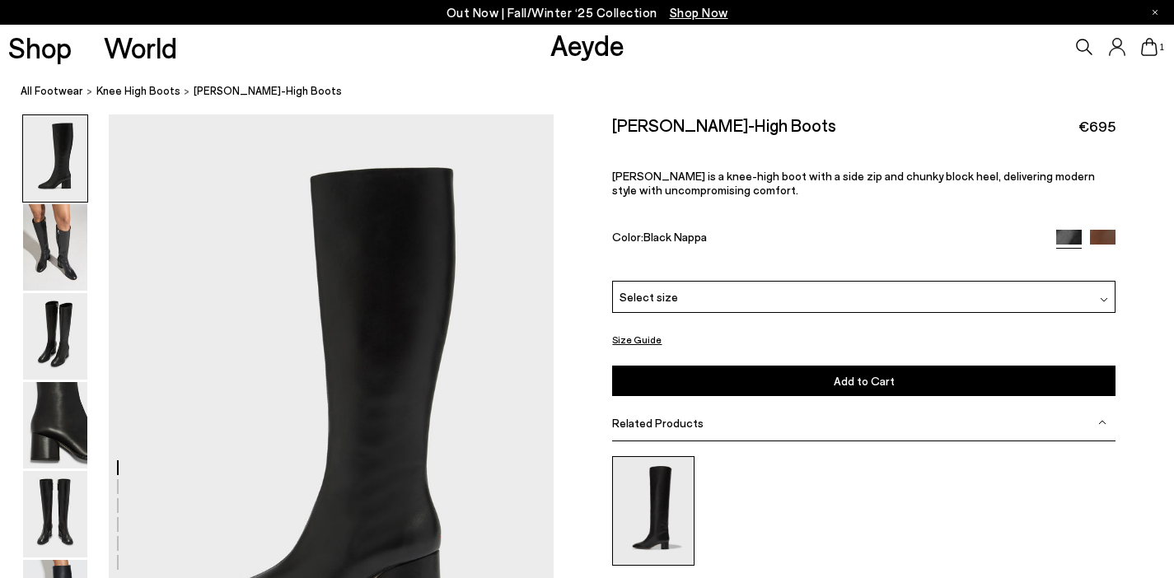
click at [660, 494] on img at bounding box center [653, 512] width 82 height 110
click at [138, 89] on span "knee high boots" at bounding box center [138, 90] width 84 height 13
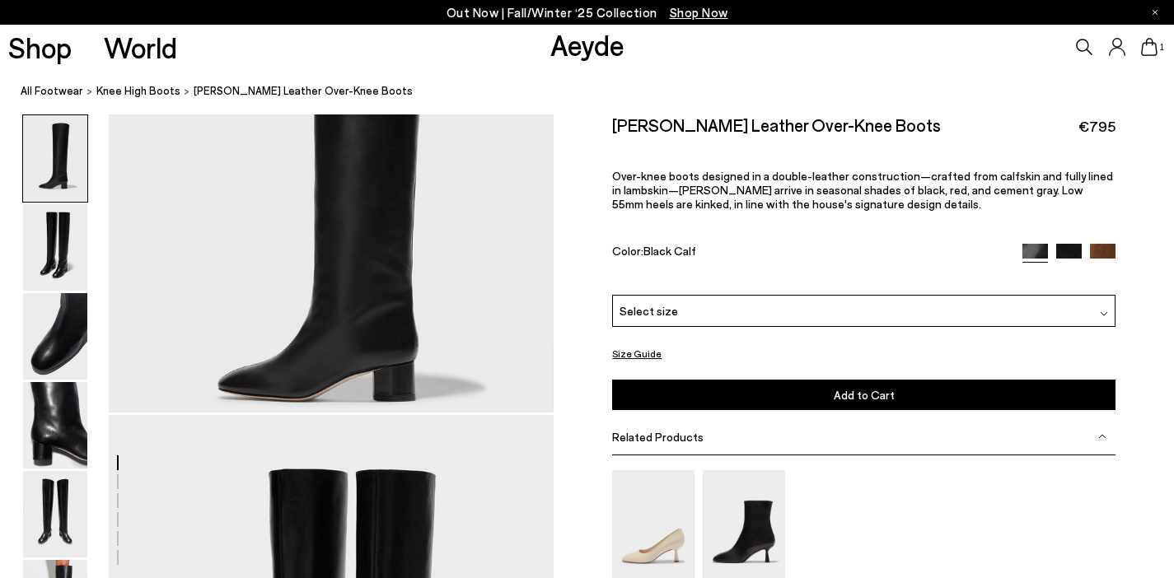
scroll to position [171, 0]
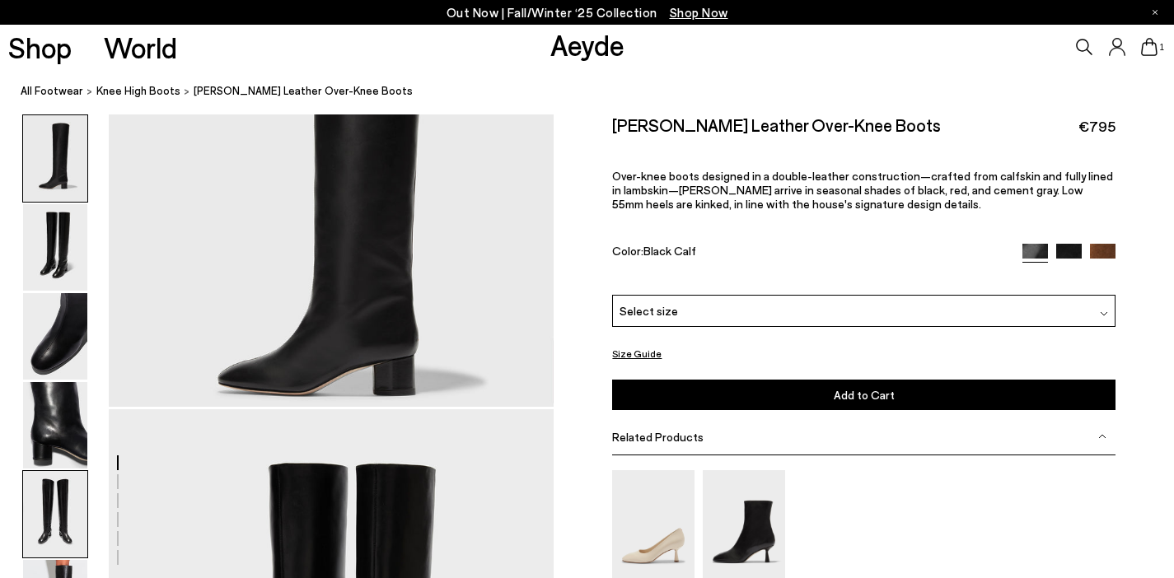
click at [34, 531] on img at bounding box center [55, 514] width 64 height 87
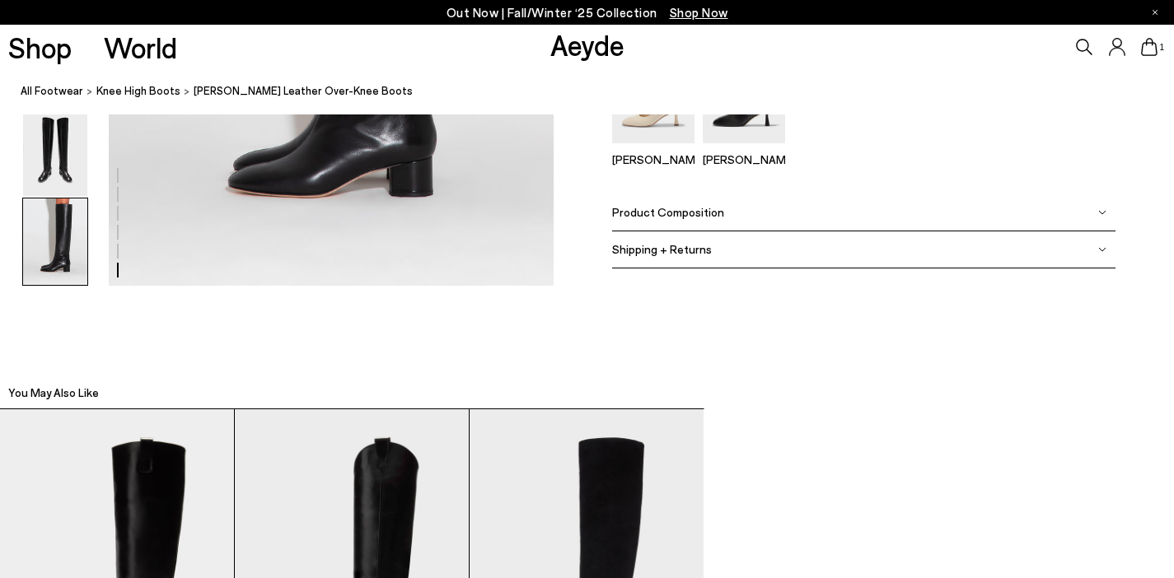
scroll to position [3281, 0]
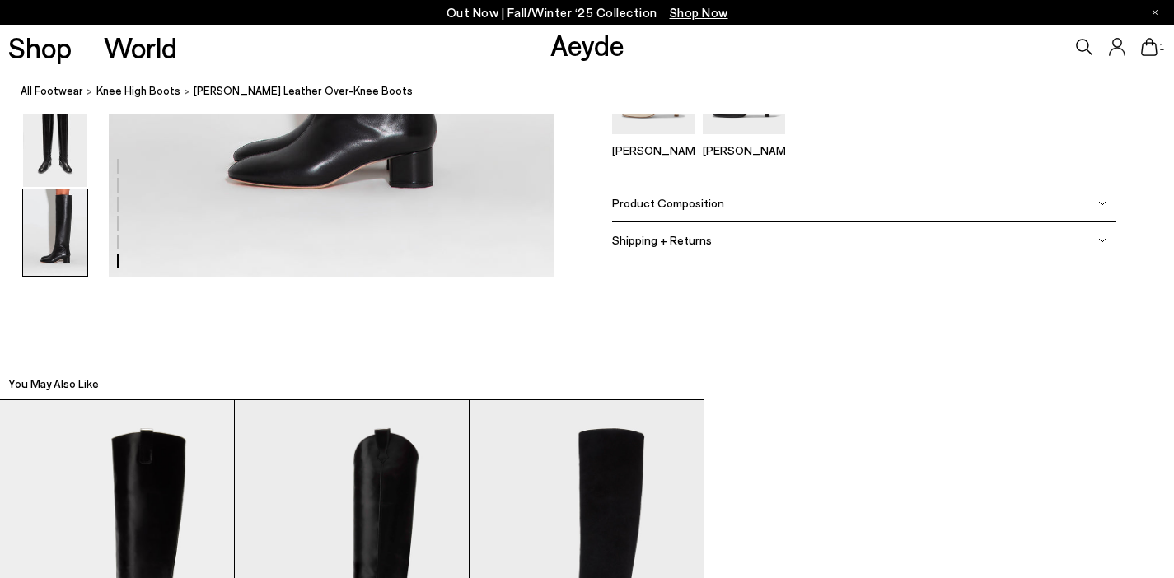
click at [1104, 203] on img at bounding box center [1102, 203] width 8 height 8
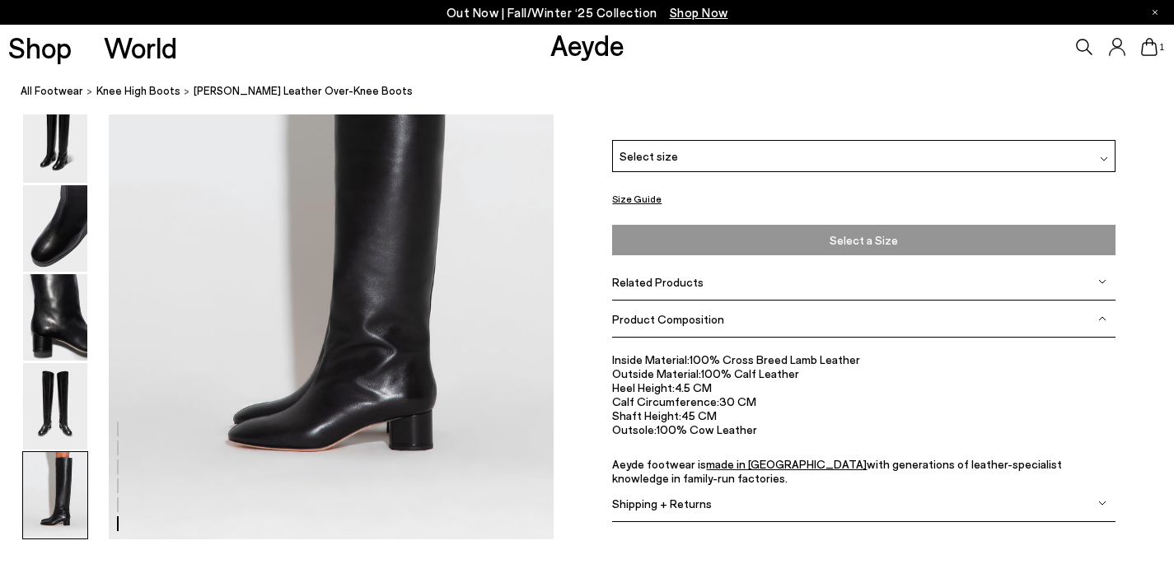
scroll to position [3004, 0]
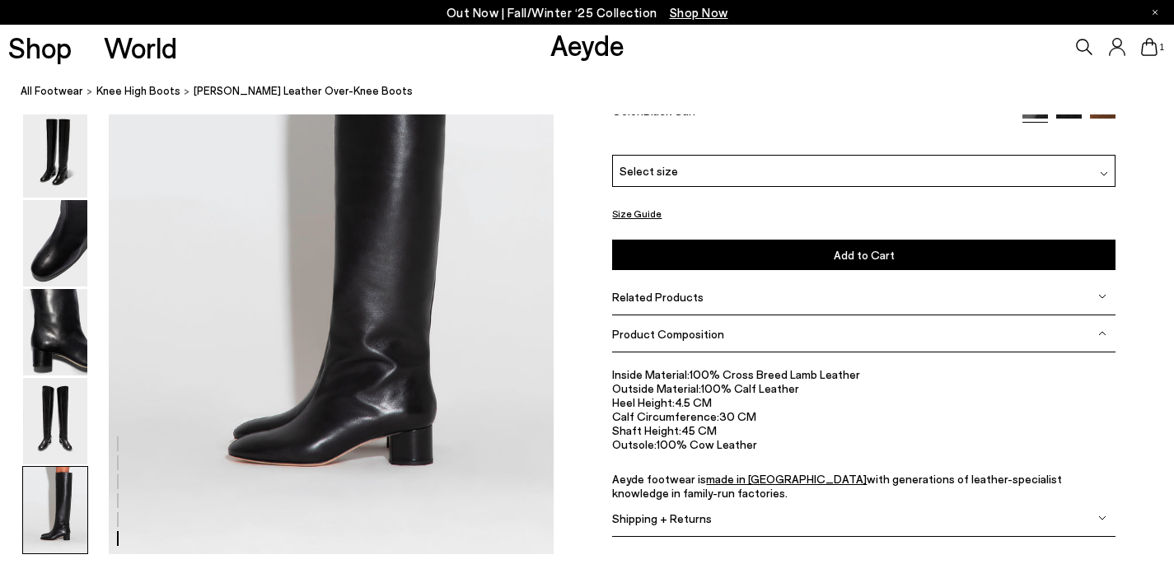
click at [71, 510] on img at bounding box center [55, 510] width 64 height 87
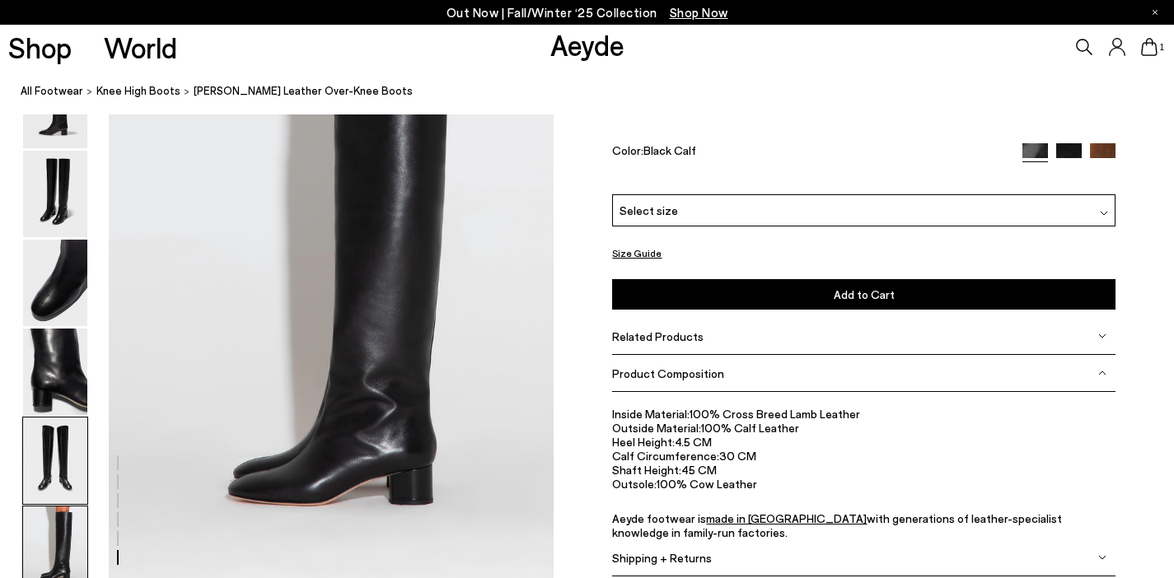
click at [60, 465] on img at bounding box center [55, 461] width 64 height 87
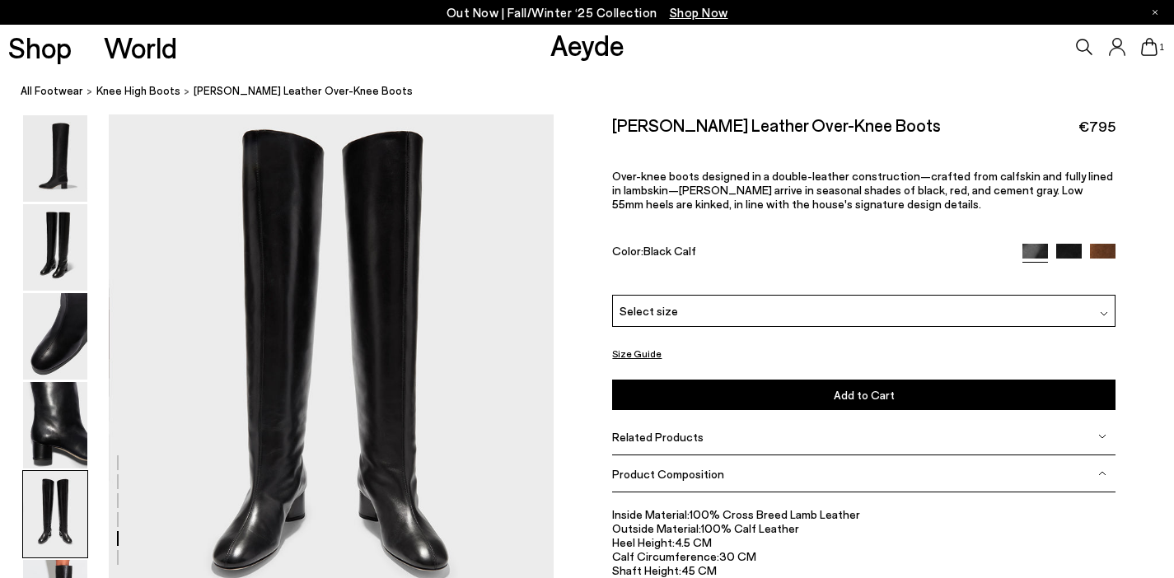
scroll to position [2292, 0]
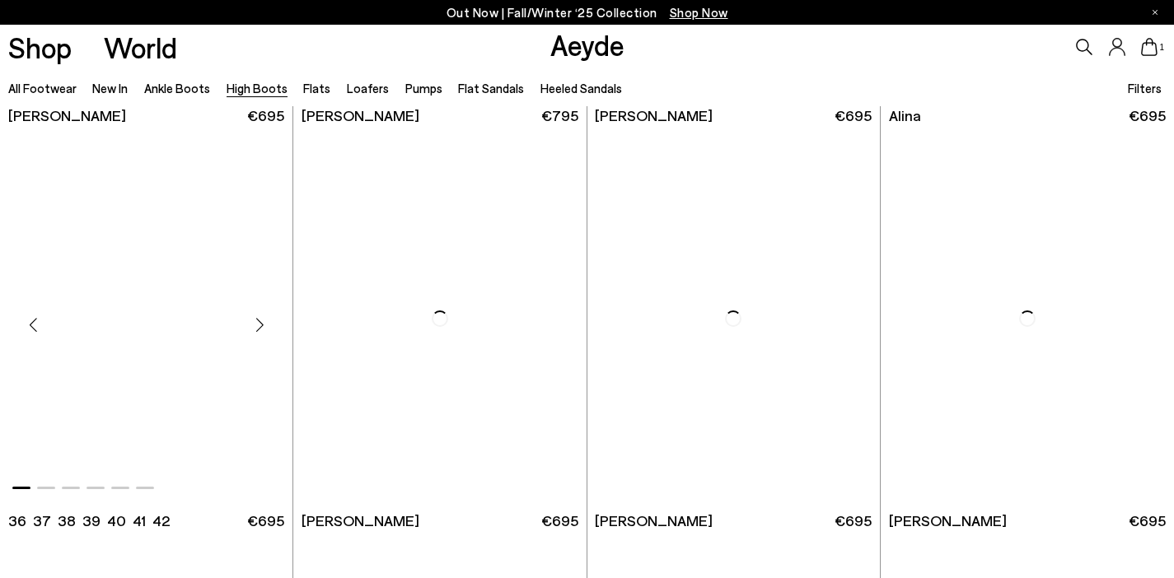
scroll to position [2413, 0]
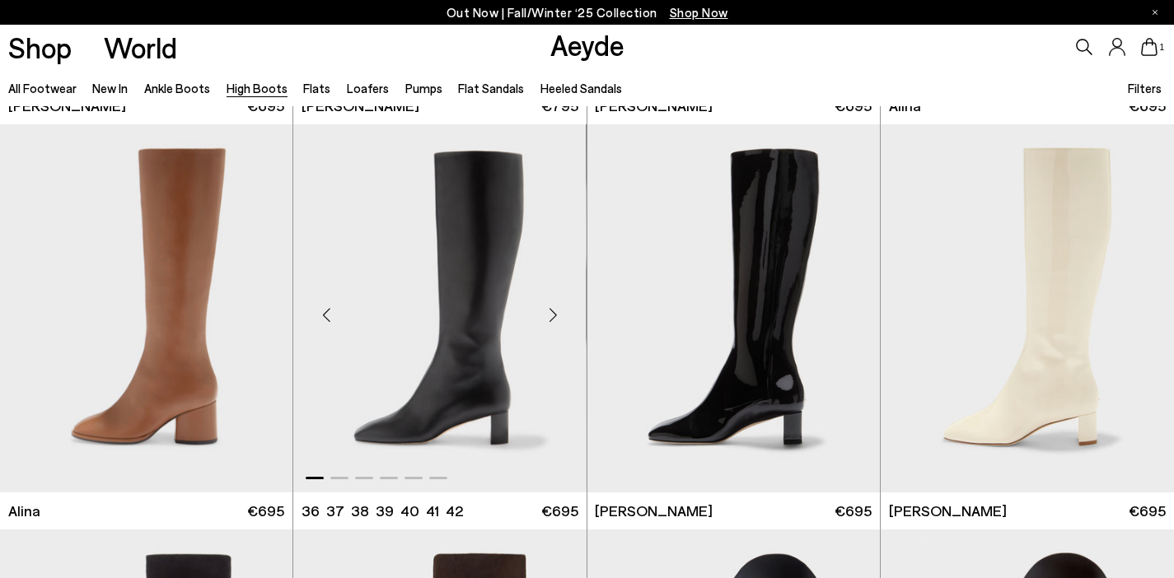
click at [556, 313] on div "Next slide" at bounding box center [553, 315] width 49 height 49
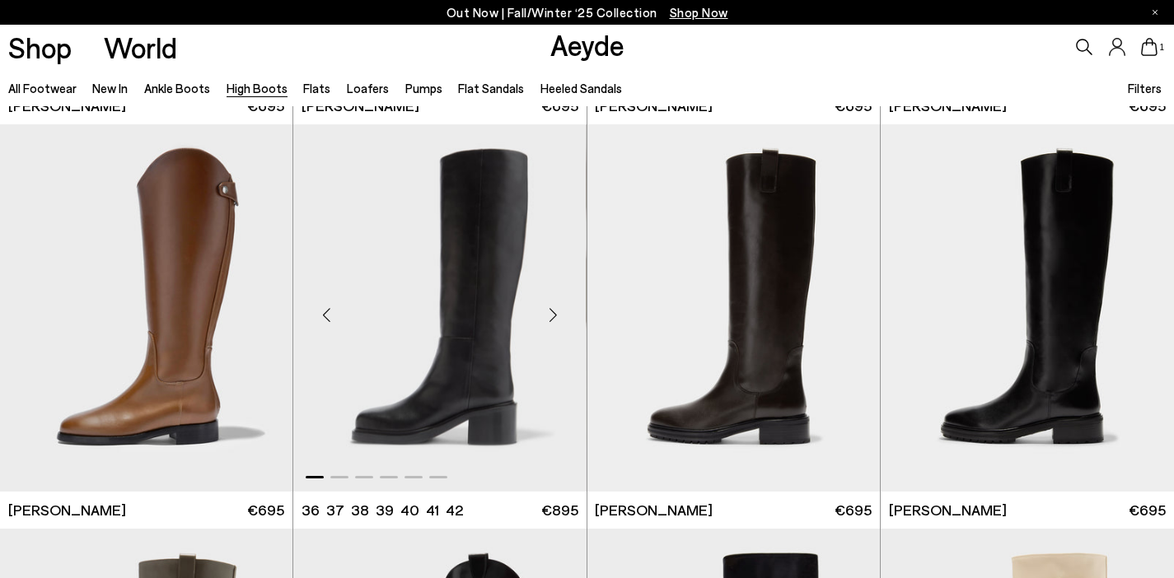
scroll to position [3223, 0]
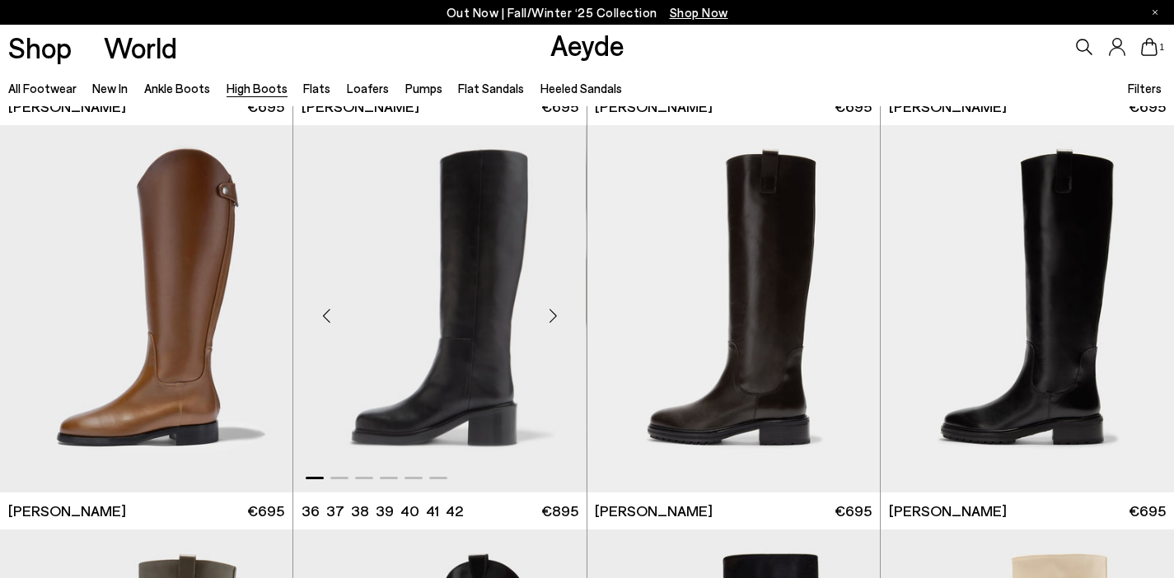
click at [555, 311] on div "Next slide" at bounding box center [553, 315] width 49 height 49
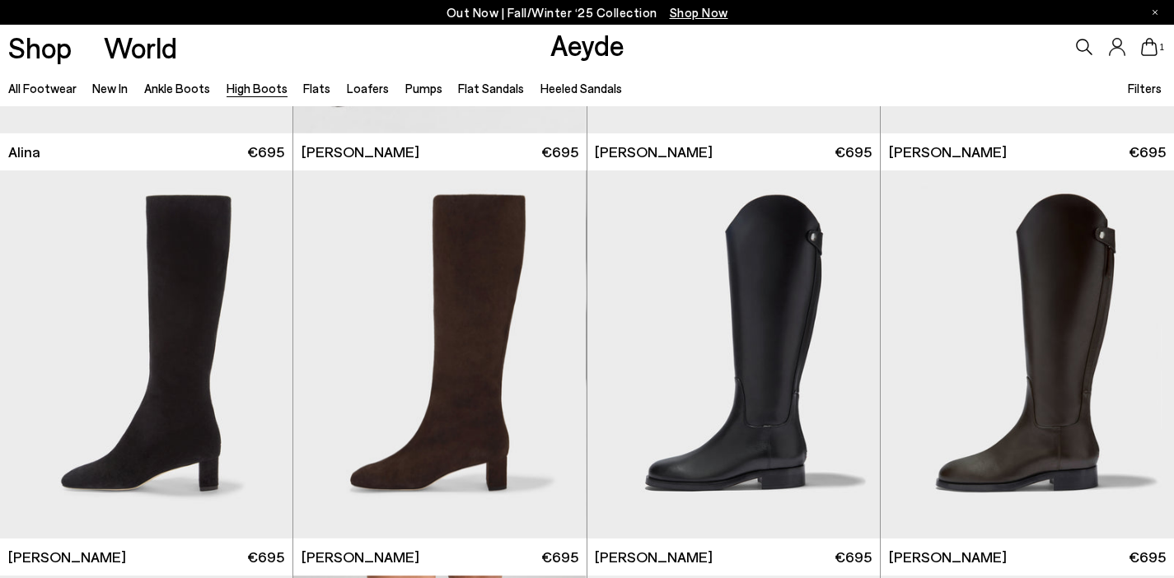
scroll to position [2770, 0]
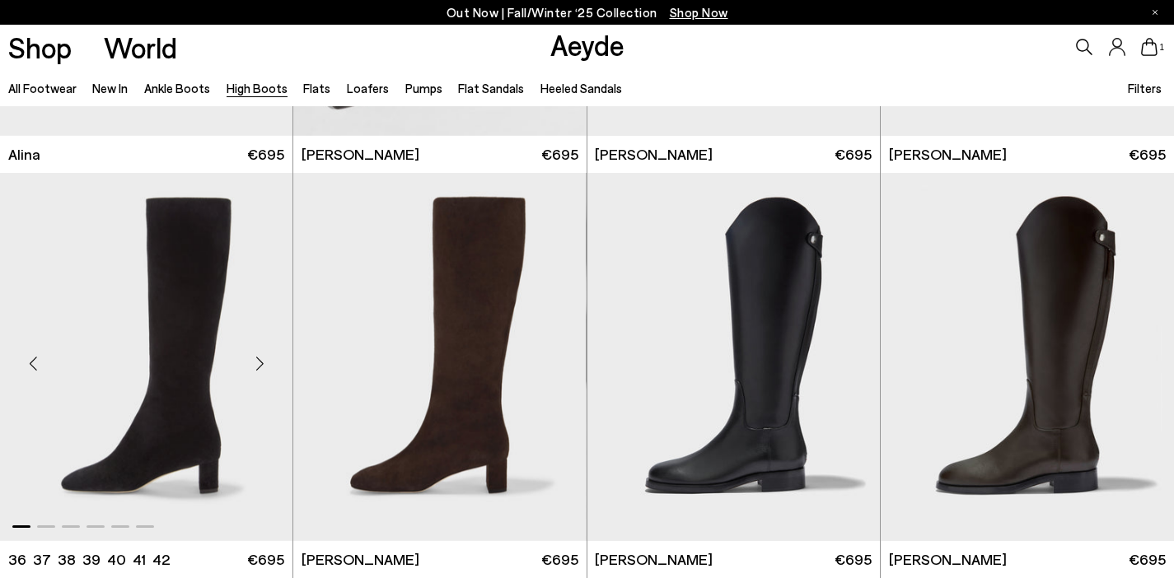
click at [260, 364] on div "Next slide" at bounding box center [259, 363] width 49 height 49
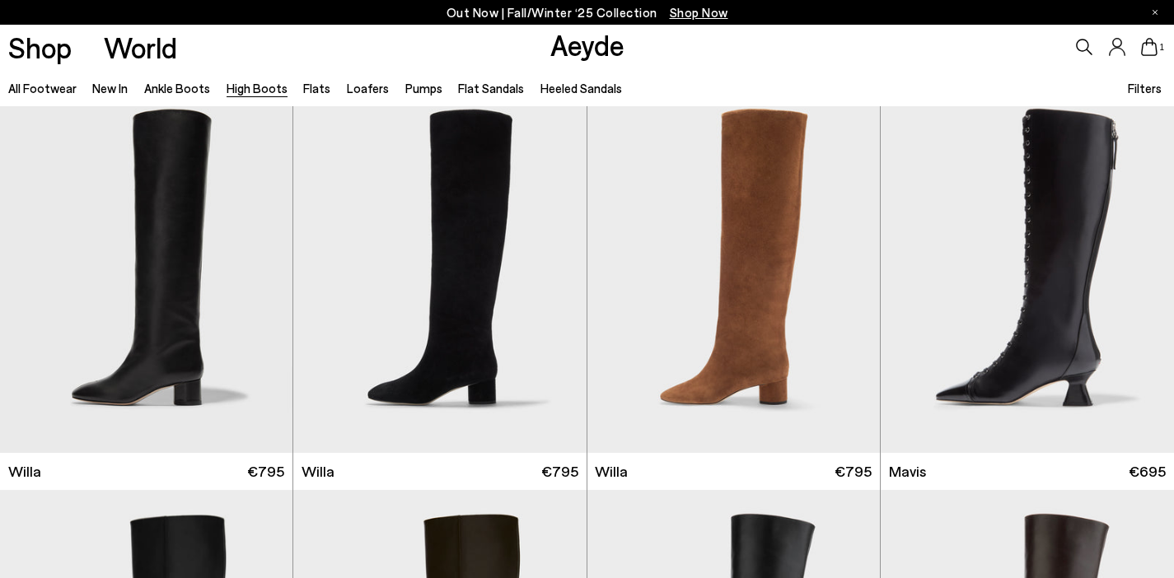
scroll to position [423, 0]
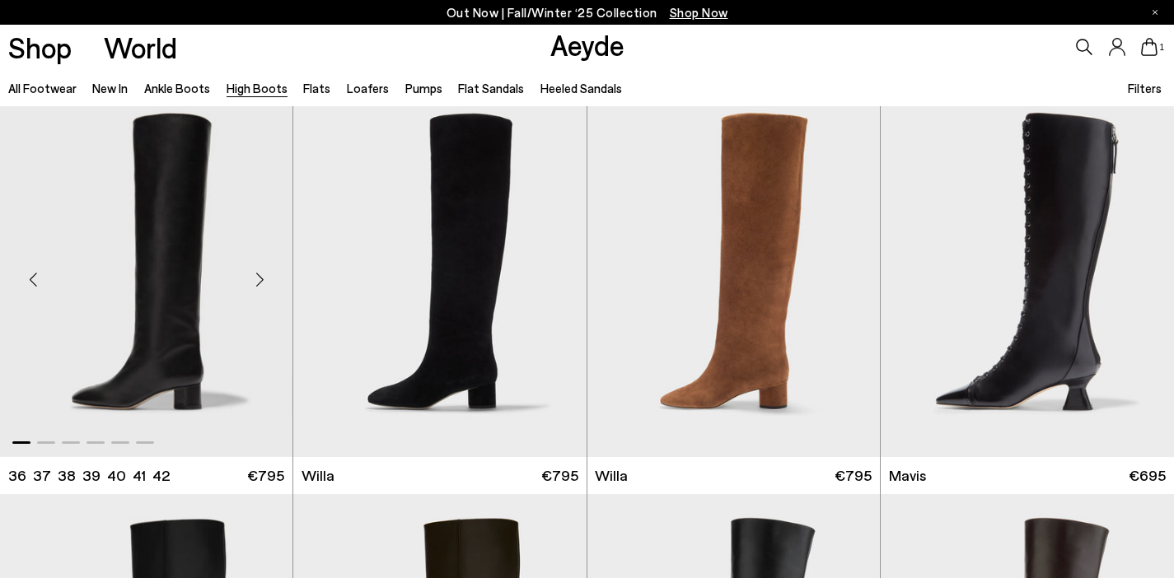
click at [255, 278] on div "Next slide" at bounding box center [259, 279] width 49 height 49
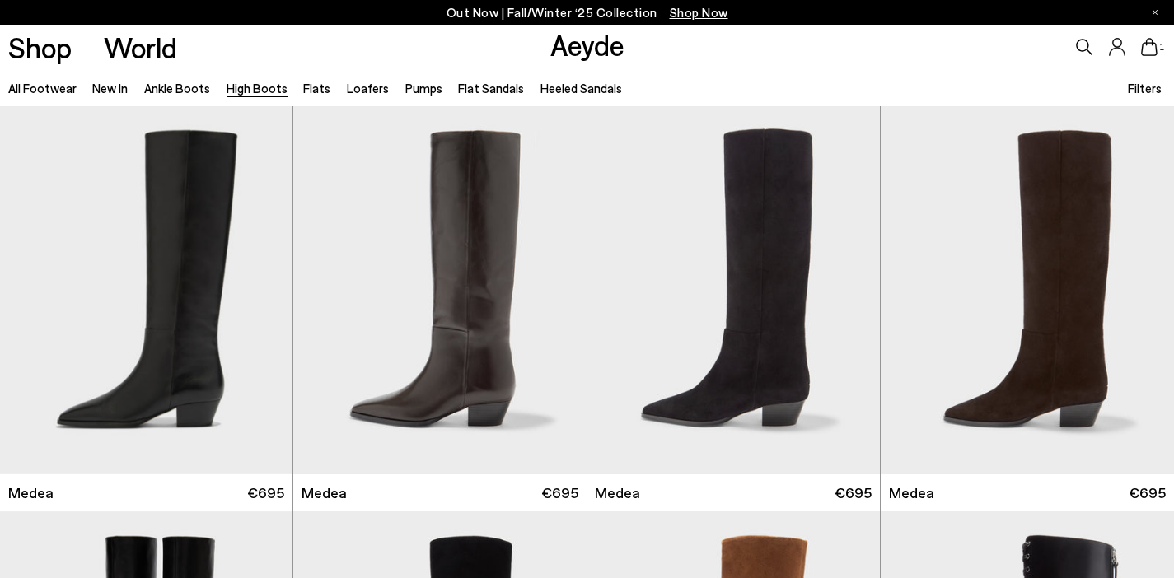
scroll to position [0, 0]
click at [258, 298] on div "Next slide" at bounding box center [259, 297] width 49 height 49
